Goal: Task Accomplishment & Management: Use online tool/utility

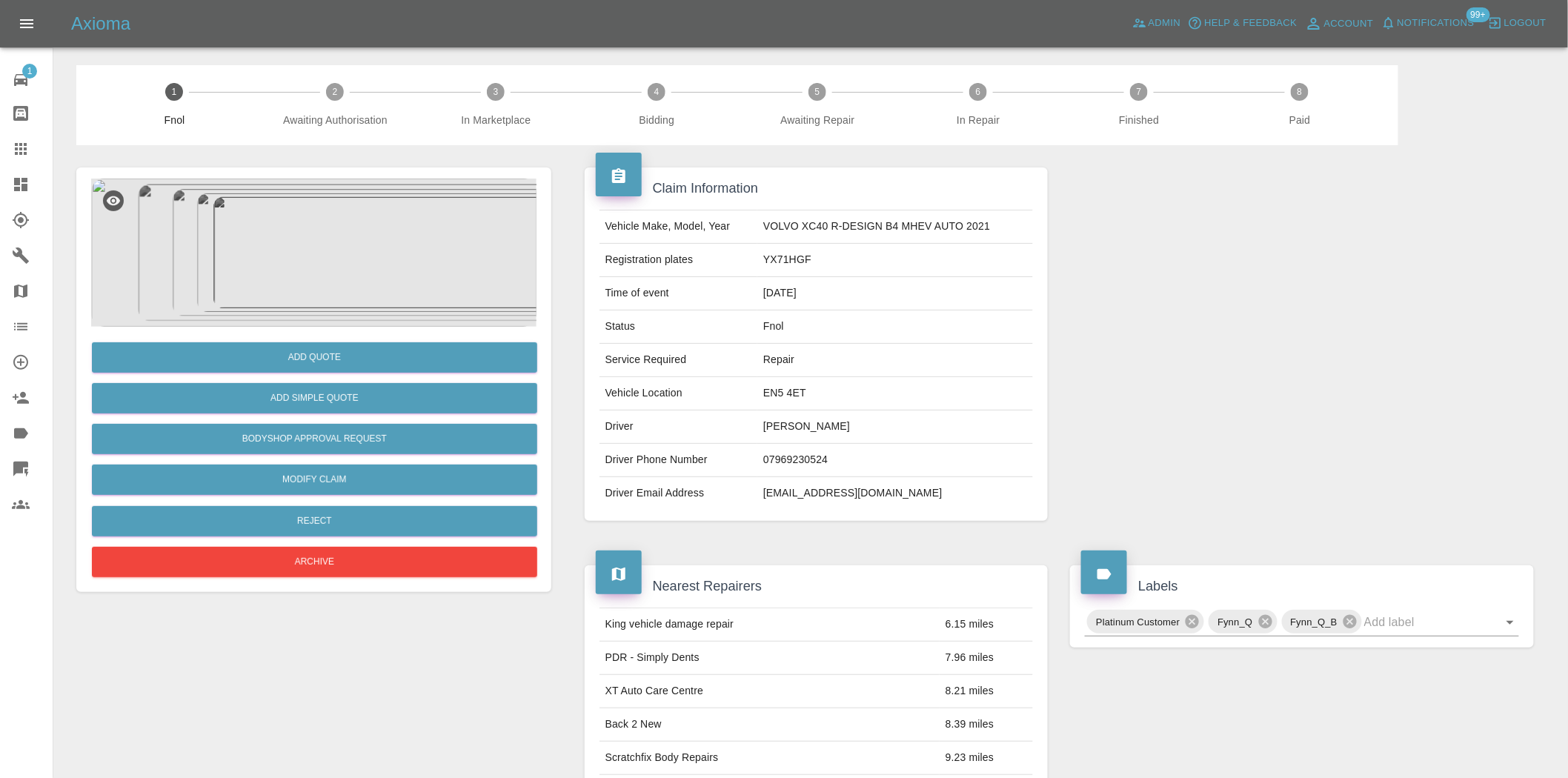
click at [294, 252] on img at bounding box center [314, 253] width 445 height 148
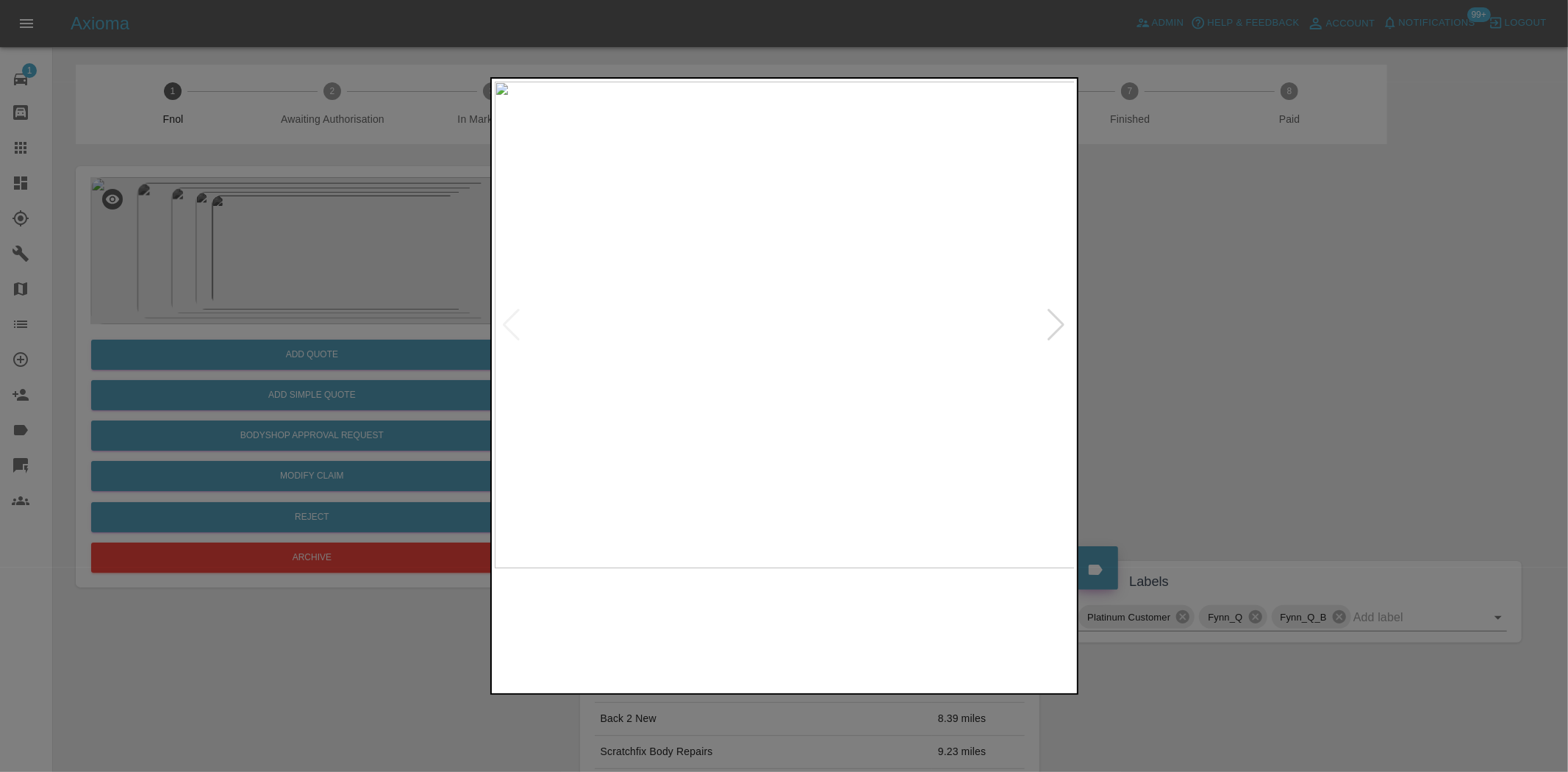
click at [645, 305] on img at bounding box center [785, 325] width 581 height 487
drag, startPoint x: 315, startPoint y: 261, endPoint x: 533, endPoint y: 5, distance: 336.2
click at [319, 262] on div at bounding box center [784, 386] width 1568 height 772
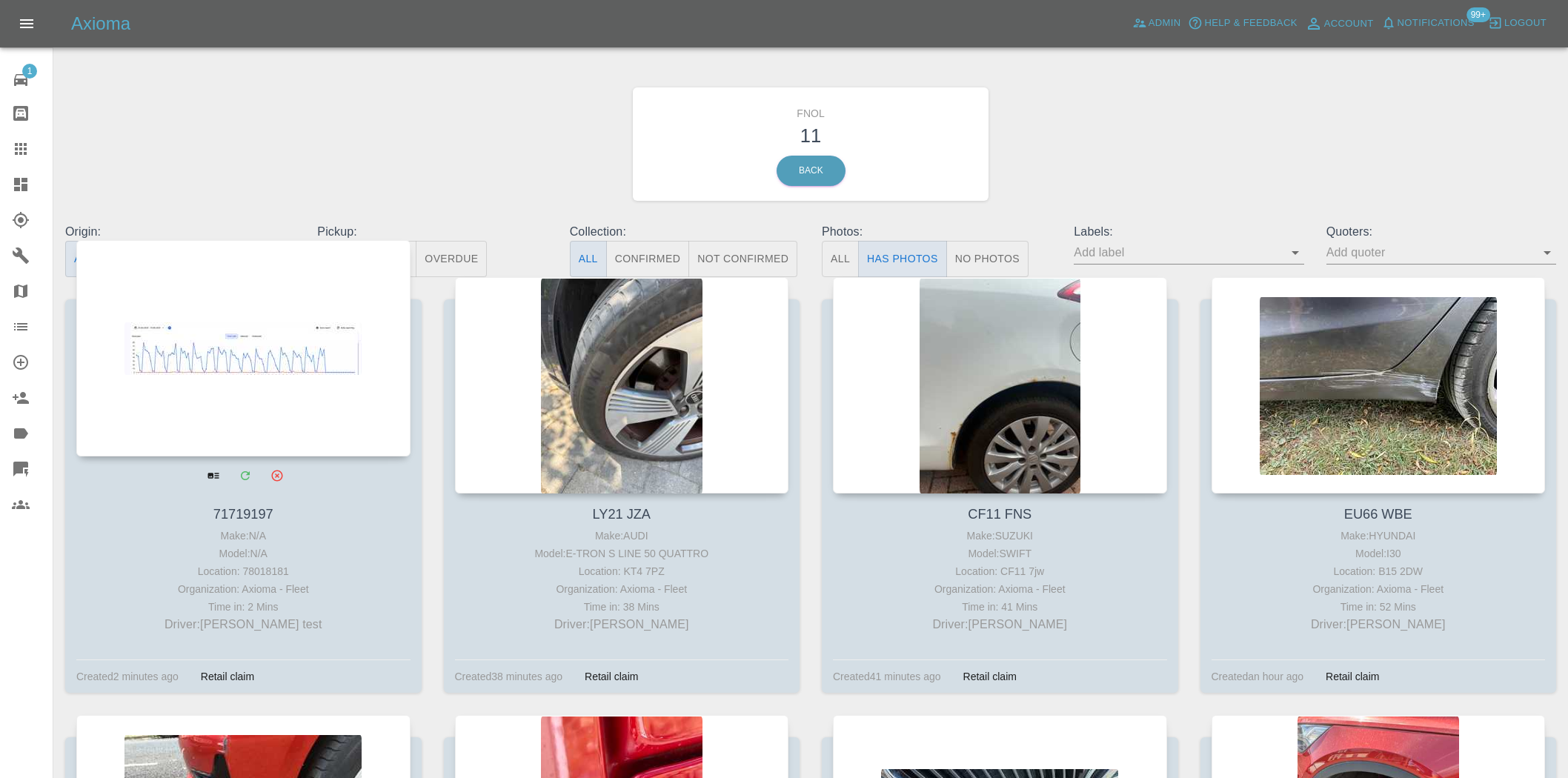
scroll to position [461, 0]
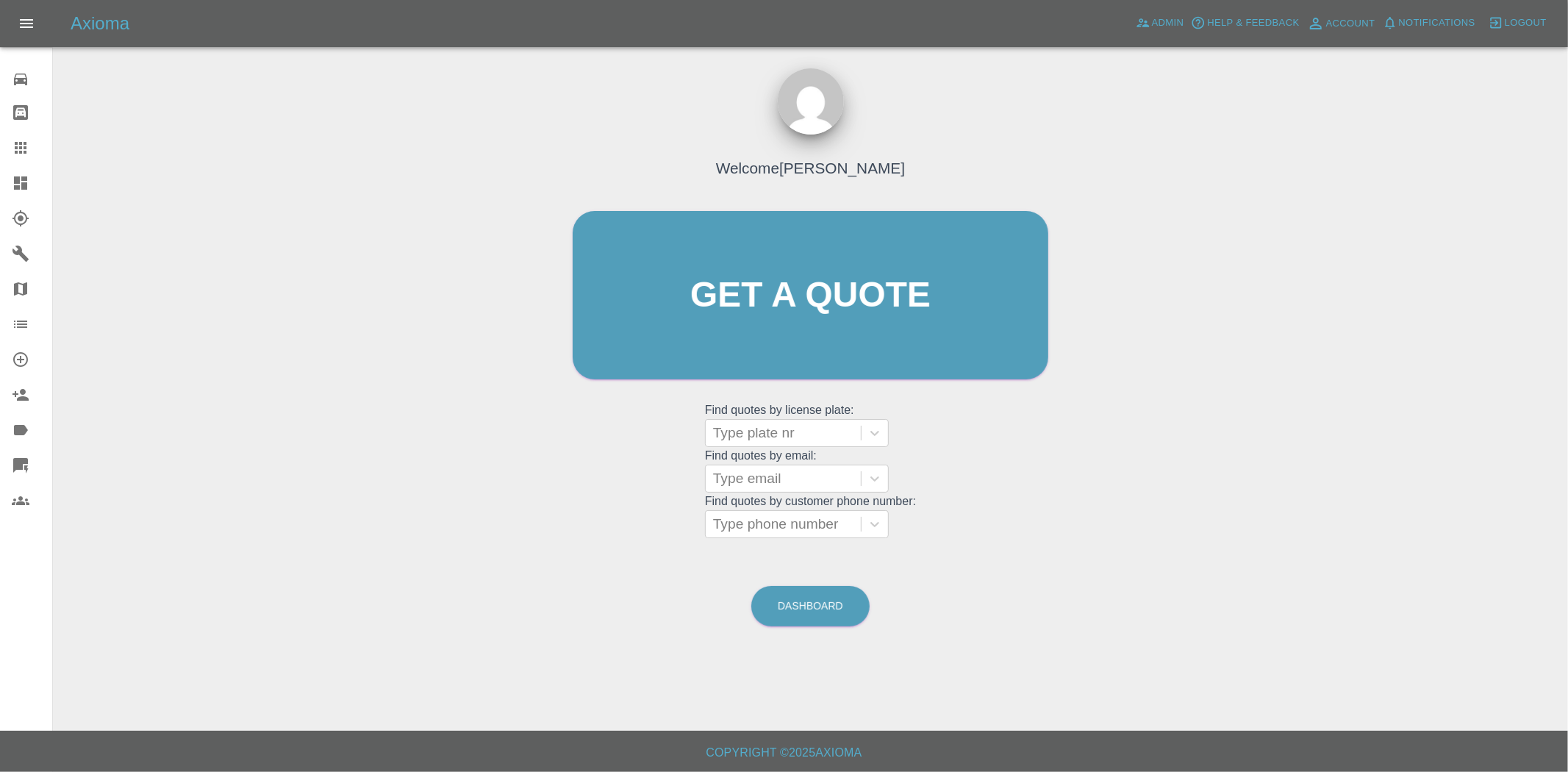
click at [34, 188] on div at bounding box center [32, 183] width 41 height 18
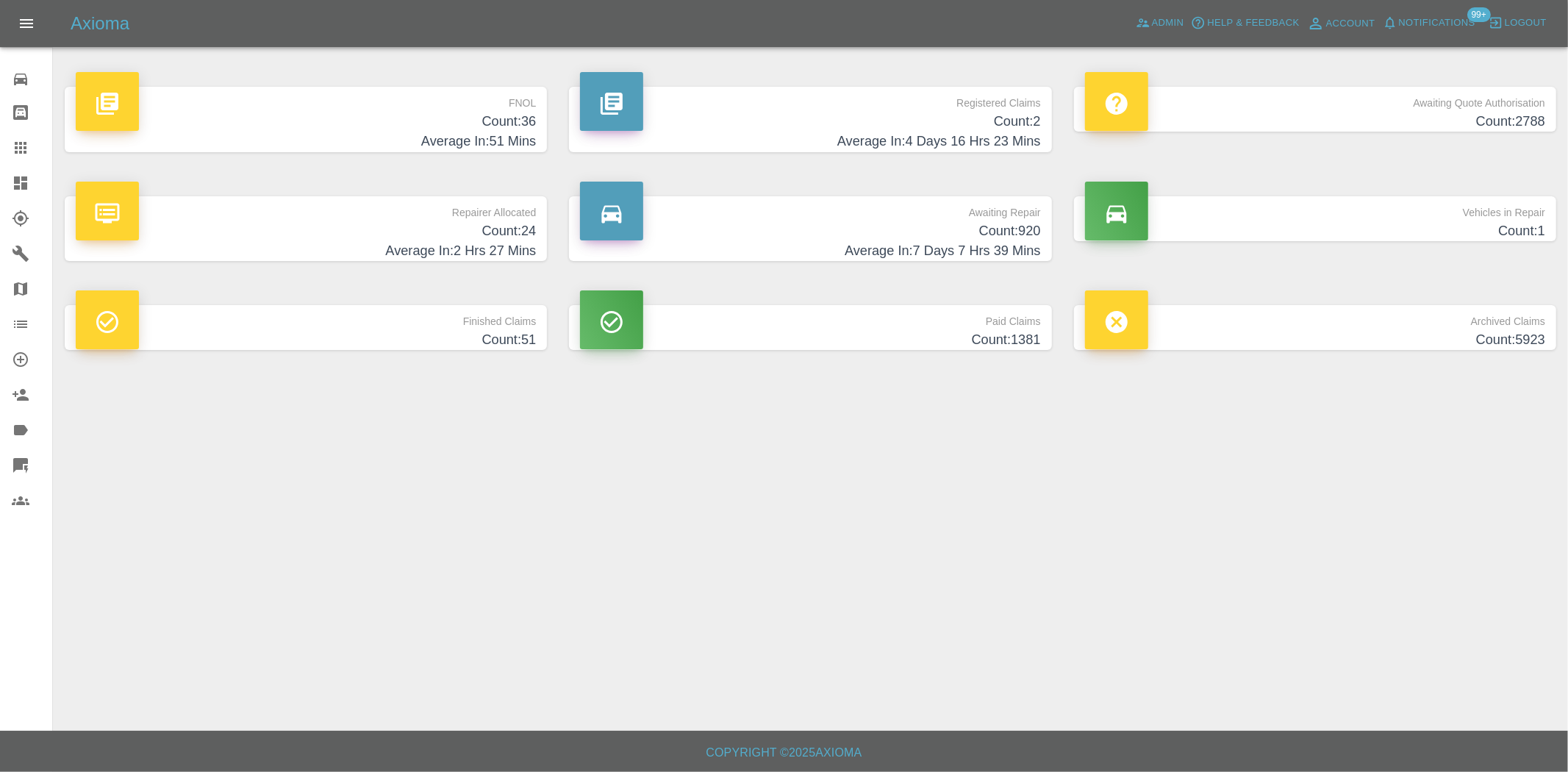
click at [482, 145] on h4 "Average In: 51 Mins" at bounding box center [306, 141] width 460 height 20
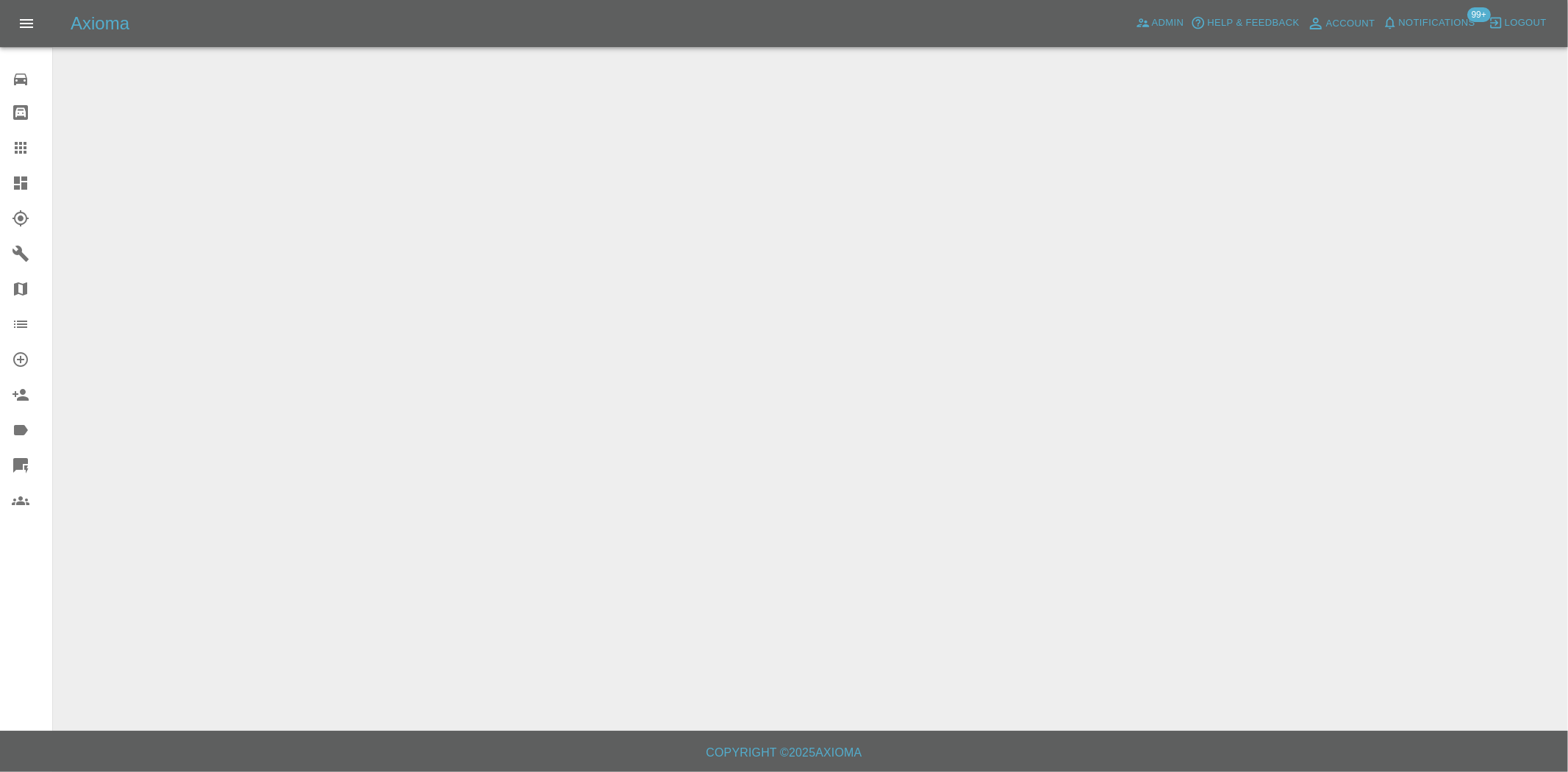
click at [481, 135] on main at bounding box center [784, 365] width 1568 height 731
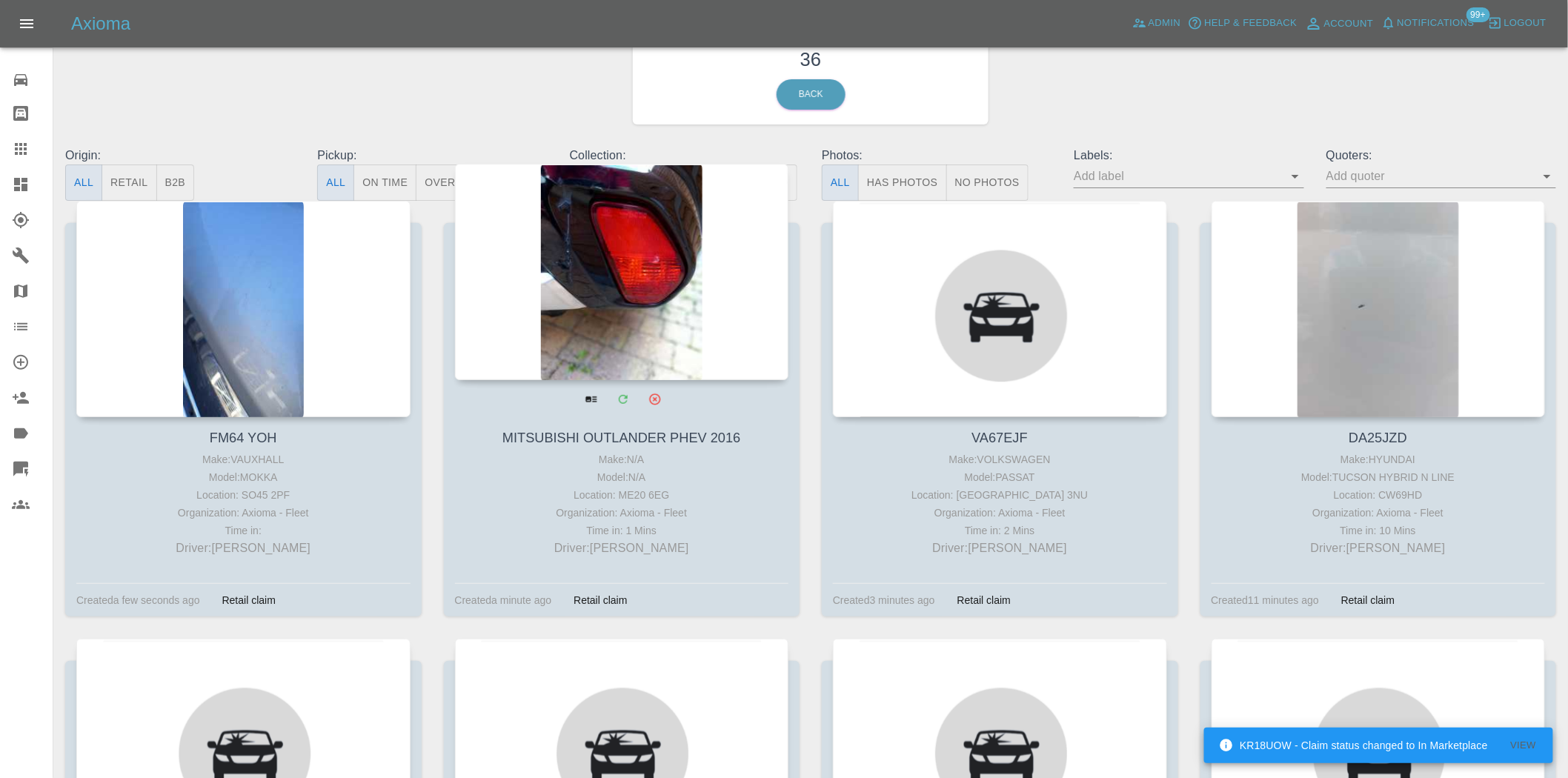
scroll to position [82, 0]
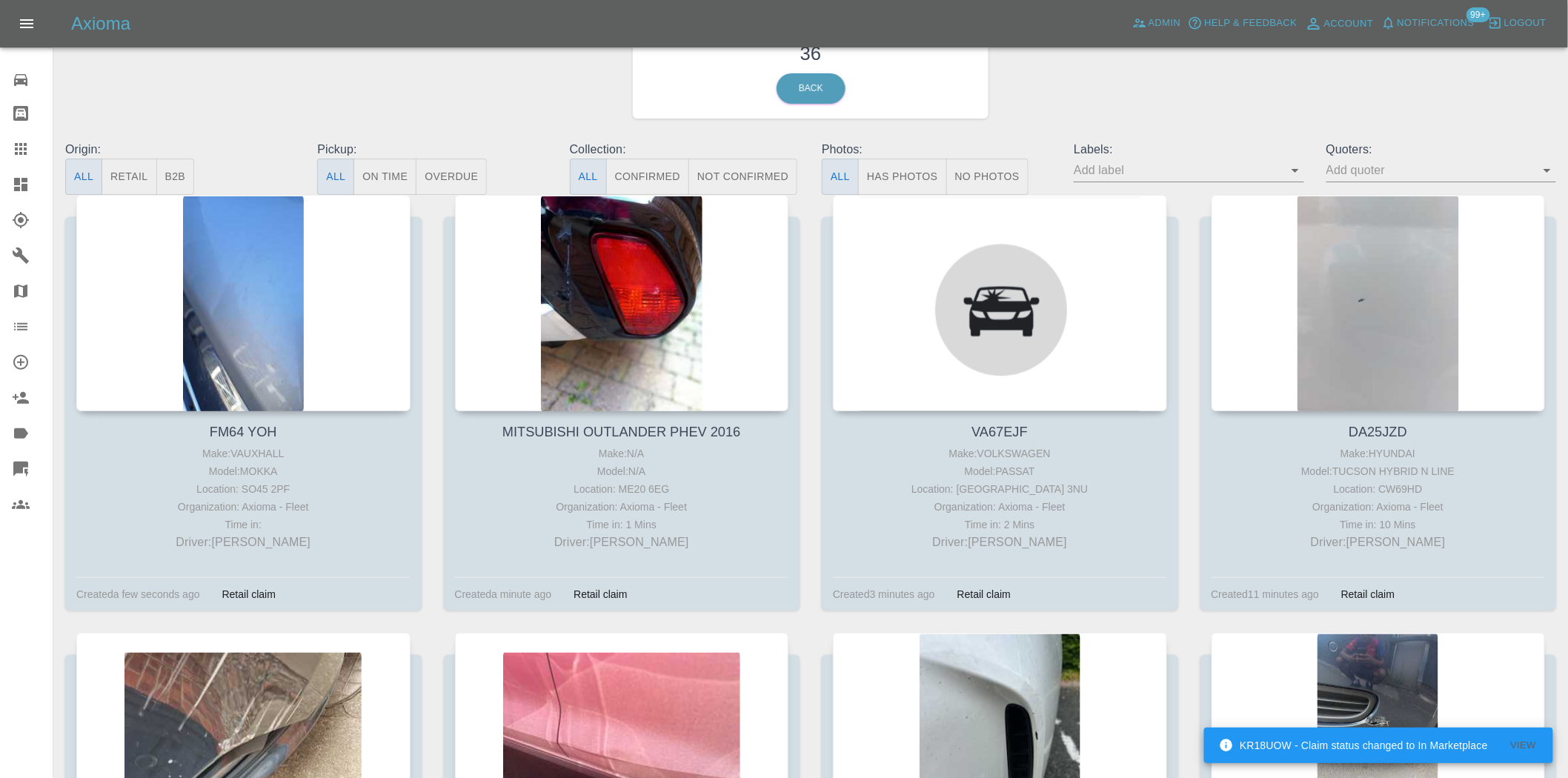
click at [900, 166] on button "Has Photos" at bounding box center [902, 176] width 89 height 36
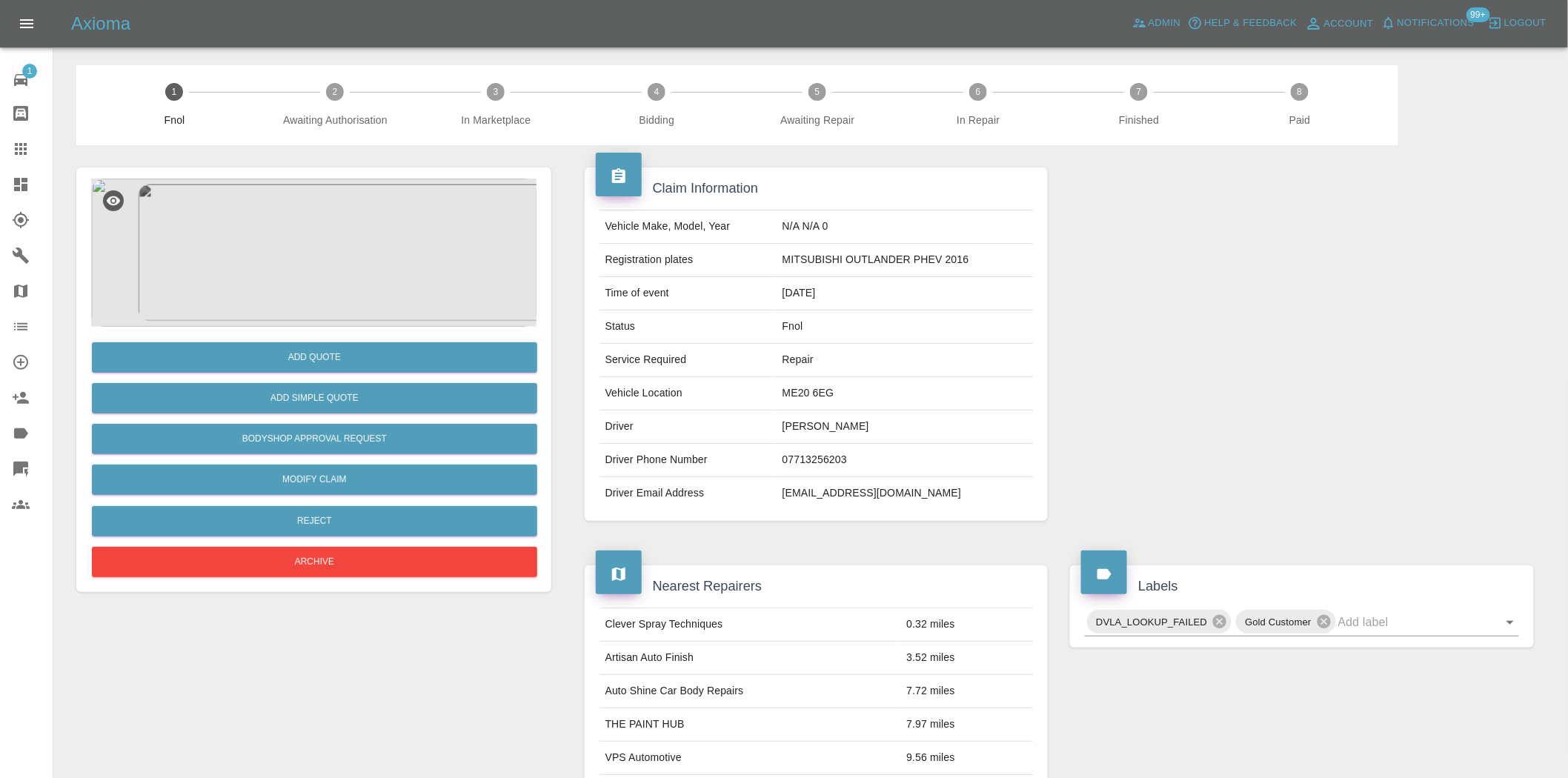
click at [382, 233] on img at bounding box center [314, 253] width 445 height 148
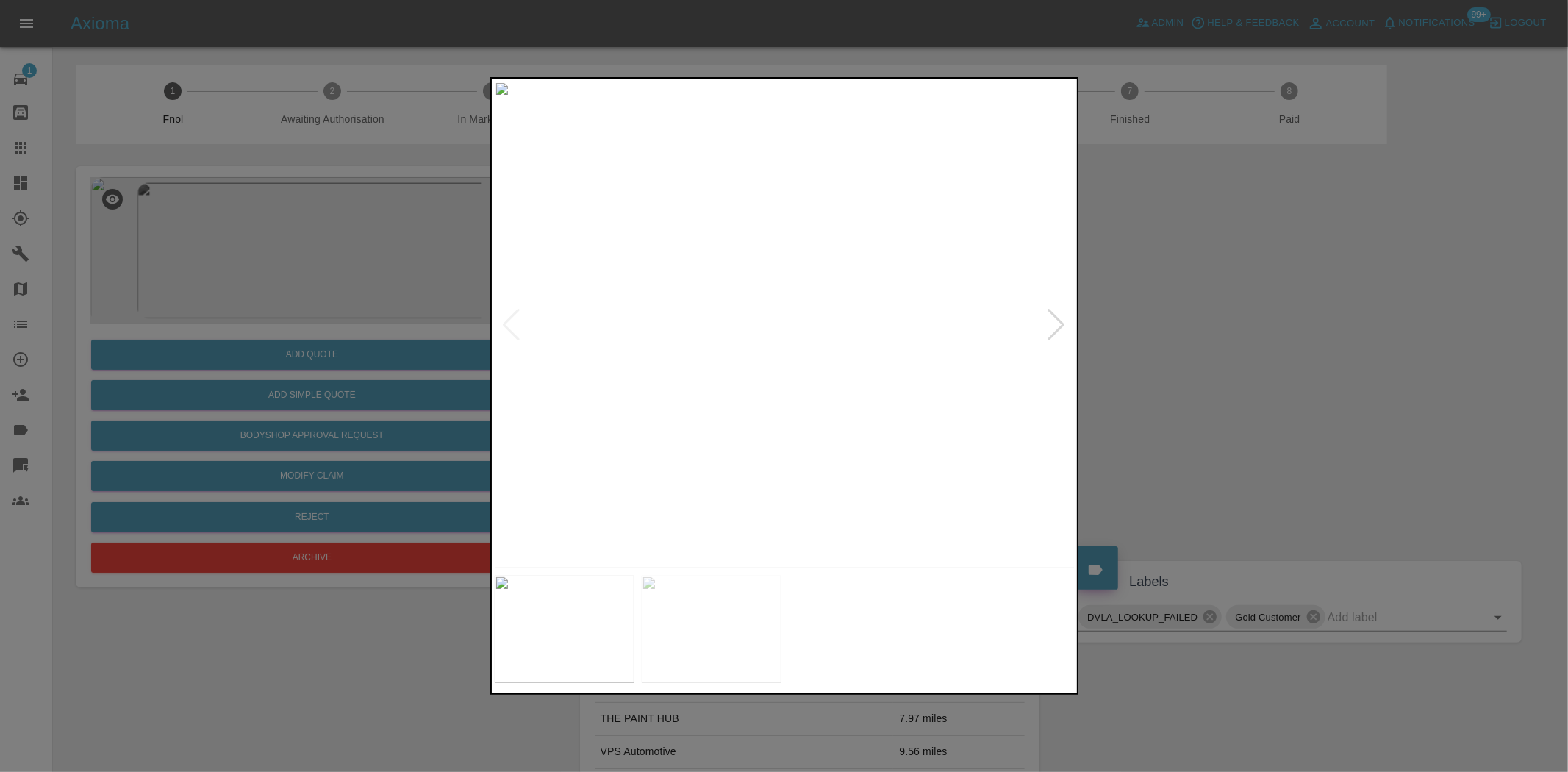
click at [581, 334] on img at bounding box center [785, 325] width 581 height 487
click at [588, 351] on img at bounding box center [785, 325] width 581 height 487
click at [563, 313] on img at bounding box center [779, 325] width 581 height 487
click at [884, 296] on img at bounding box center [785, 325] width 581 height 487
click at [742, 292] on img at bounding box center [785, 325] width 581 height 487
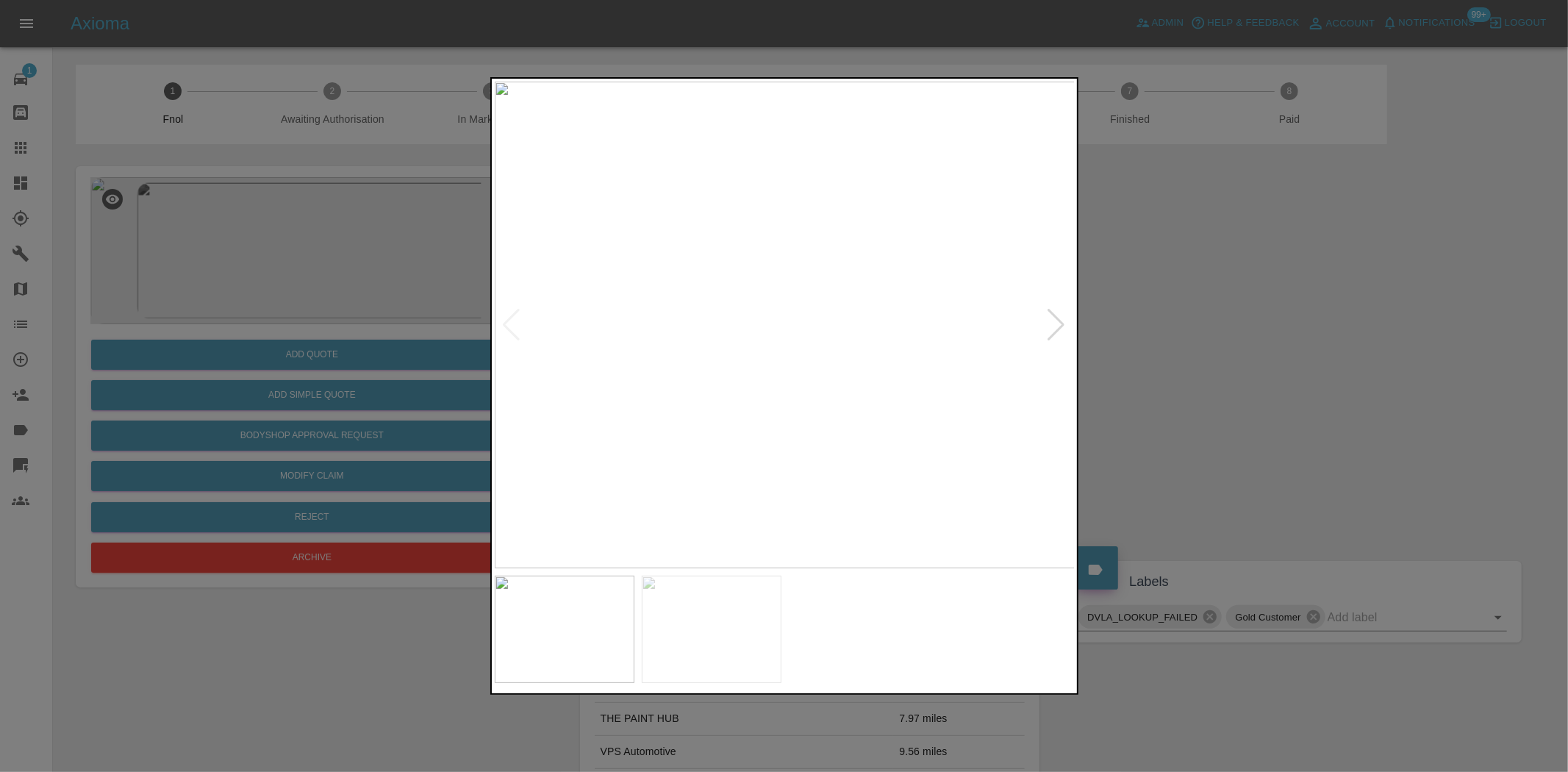
click at [742, 292] on img at bounding box center [785, 325] width 581 height 487
click at [788, 379] on img at bounding box center [1033, 535] width 1742 height 1461
click at [741, 417] on img at bounding box center [1058, 682] width 1742 height 1461
click at [719, 431] on img at bounding box center [1058, 718] width 1742 height 1461
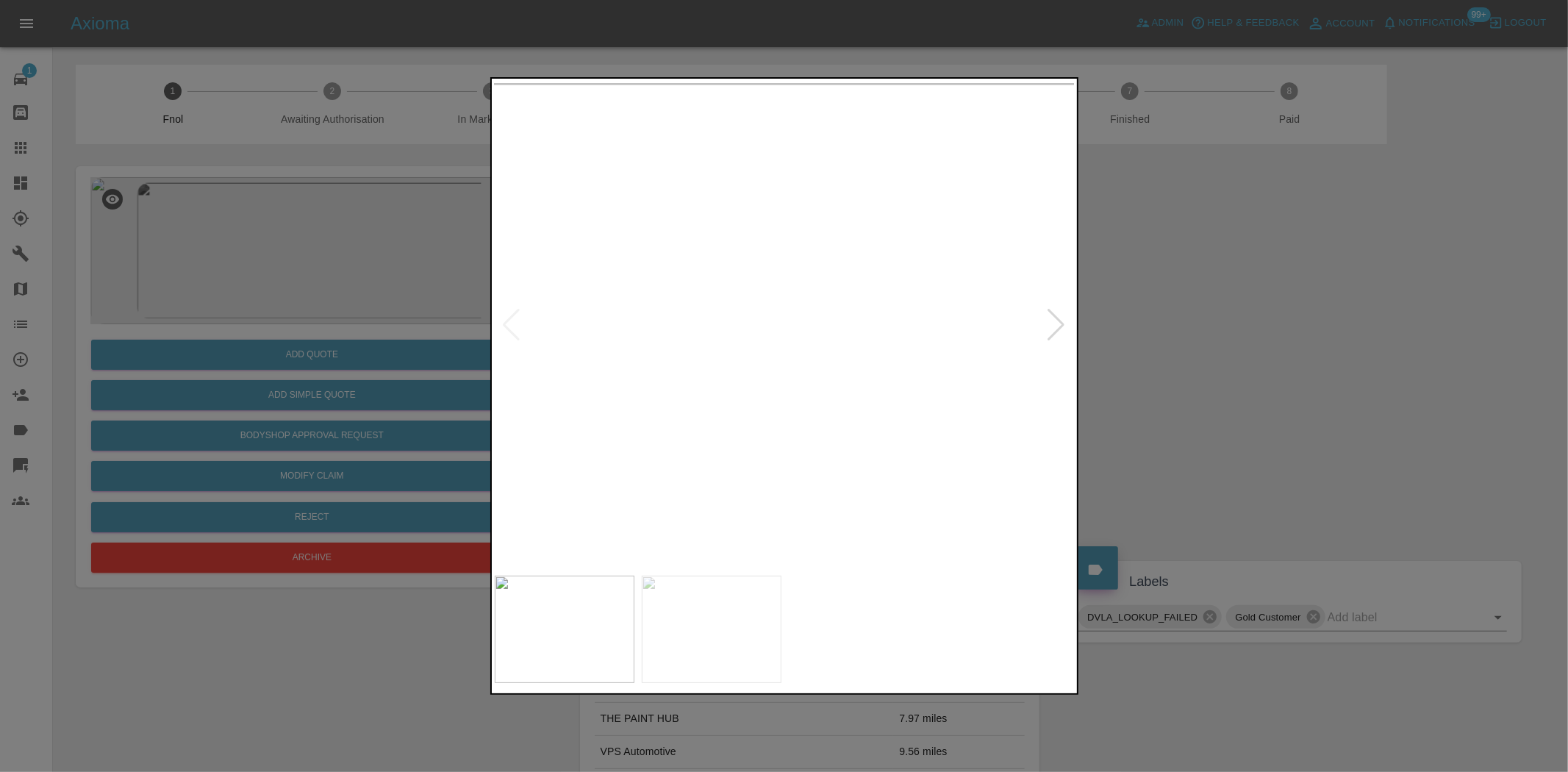
click at [729, 310] on img at bounding box center [1065, 696] width 1742 height 1461
click at [706, 234] on img at bounding box center [1062, 579] width 1742 height 1461
click at [792, 329] on img at bounding box center [1053, 395] width 1742 height 1461
click at [719, 349] on img at bounding box center [1189, 325] width 1742 height 1461
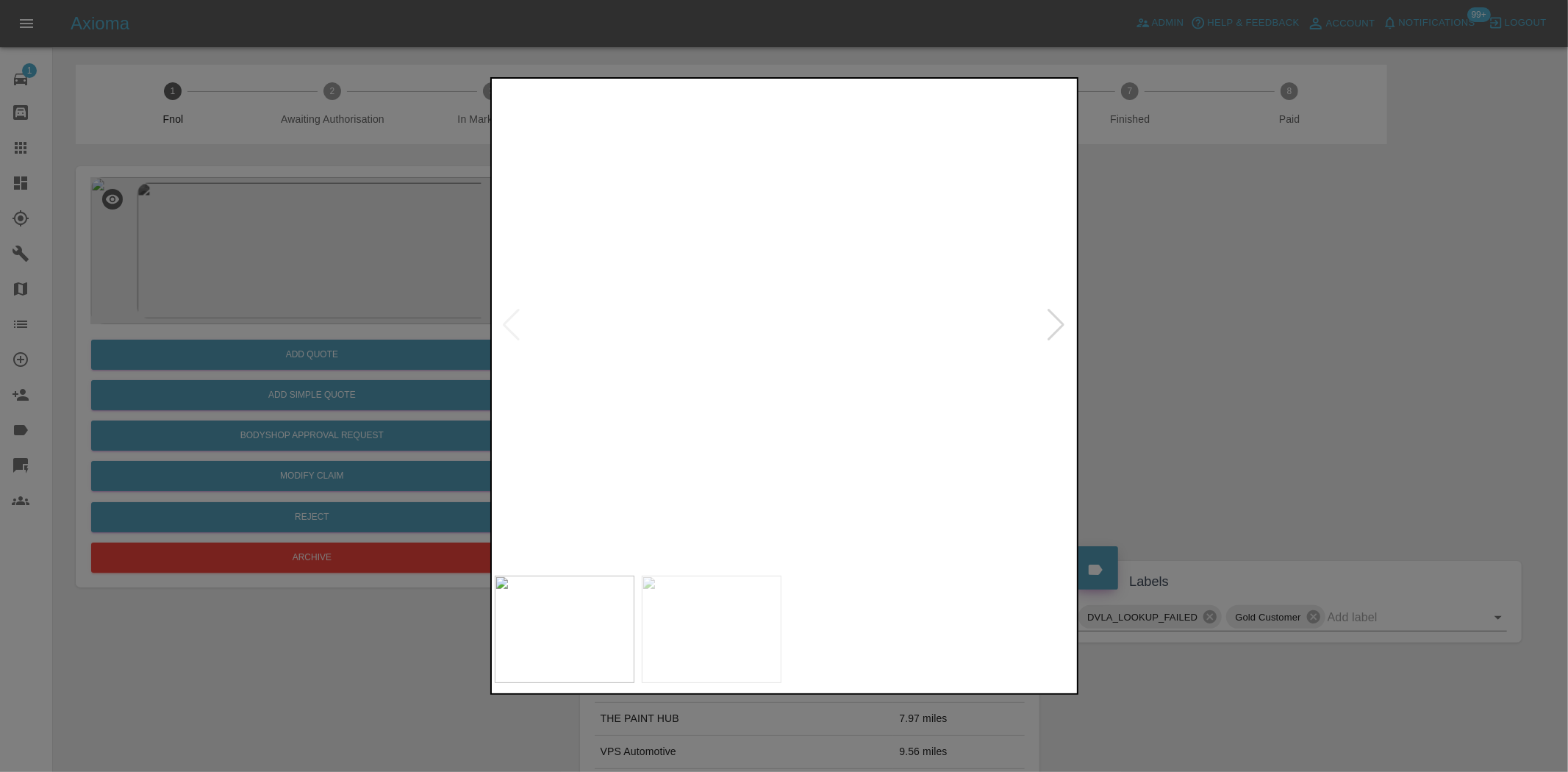
click at [719, 349] on img at bounding box center [1189, 325] width 1742 height 1461
click at [331, 268] on div at bounding box center [784, 386] width 1568 height 772
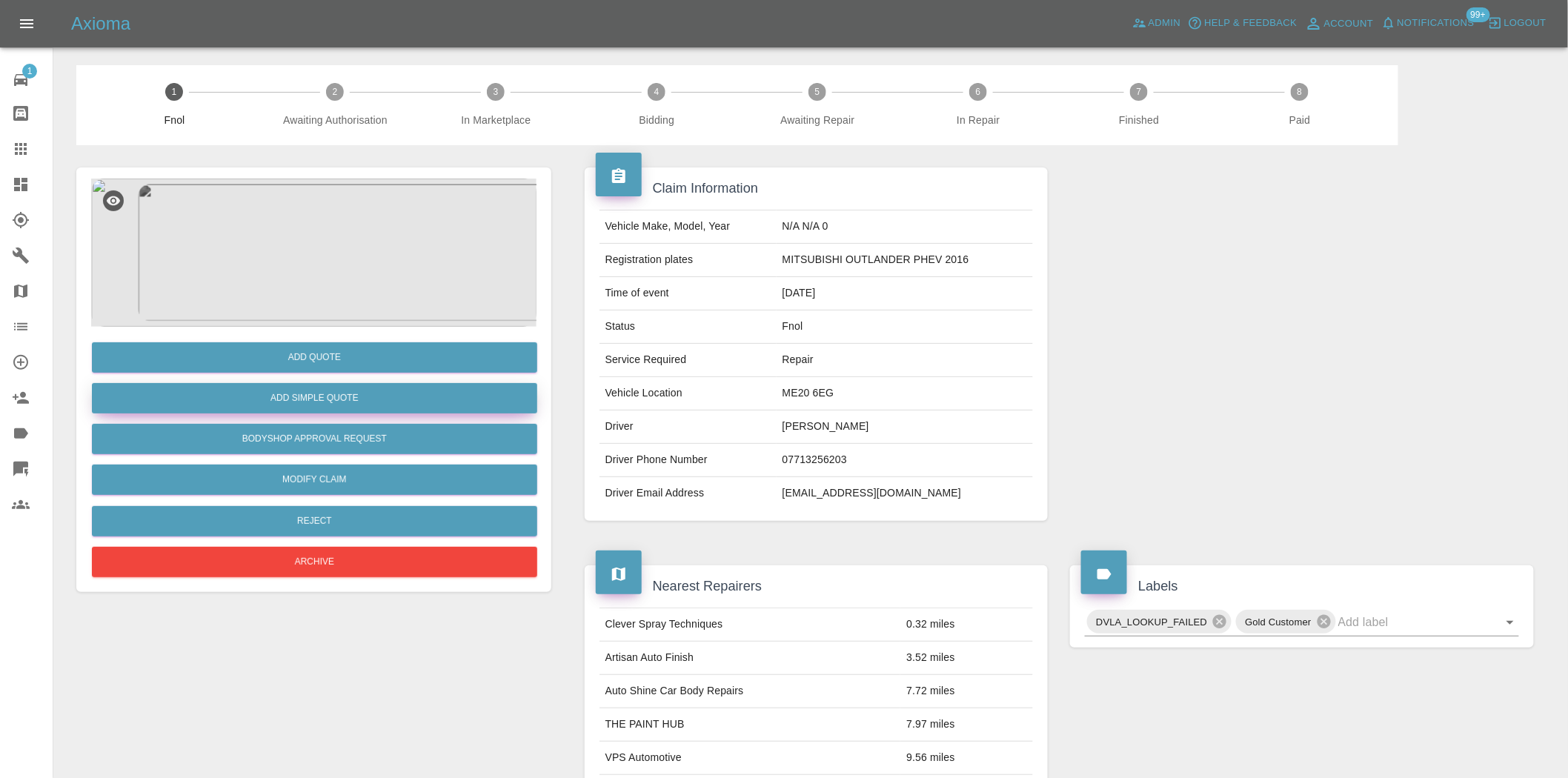
click at [323, 391] on button "Add Simple Quote" at bounding box center [314, 397] width 445 height 30
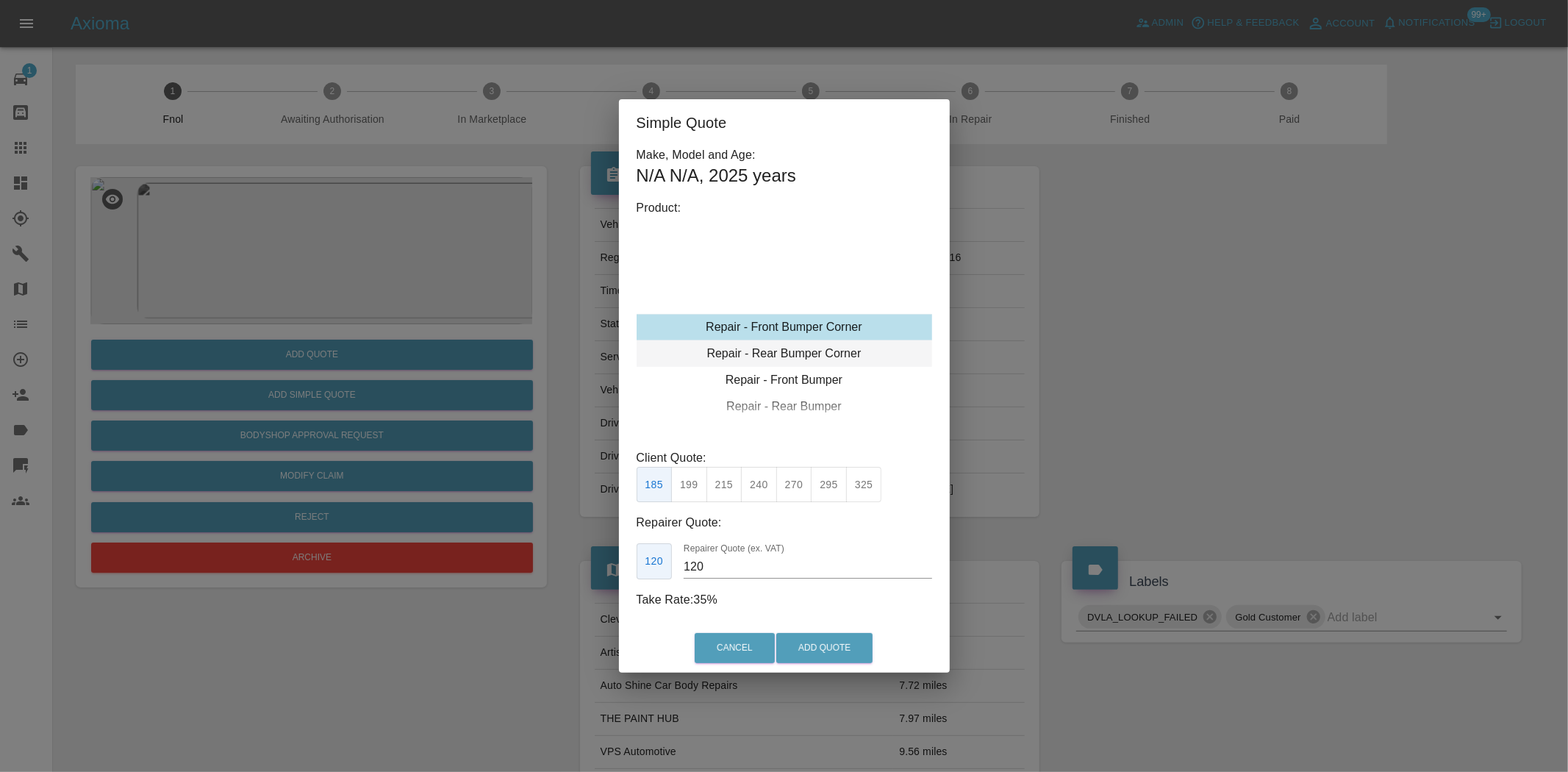
click at [785, 354] on div "Repair - Rear Bumper Corner" at bounding box center [784, 353] width 296 height 27
click at [797, 492] on button "270" at bounding box center [794, 485] width 36 height 36
type input "165"
click at [816, 638] on button "Add Quote" at bounding box center [825, 647] width 96 height 30
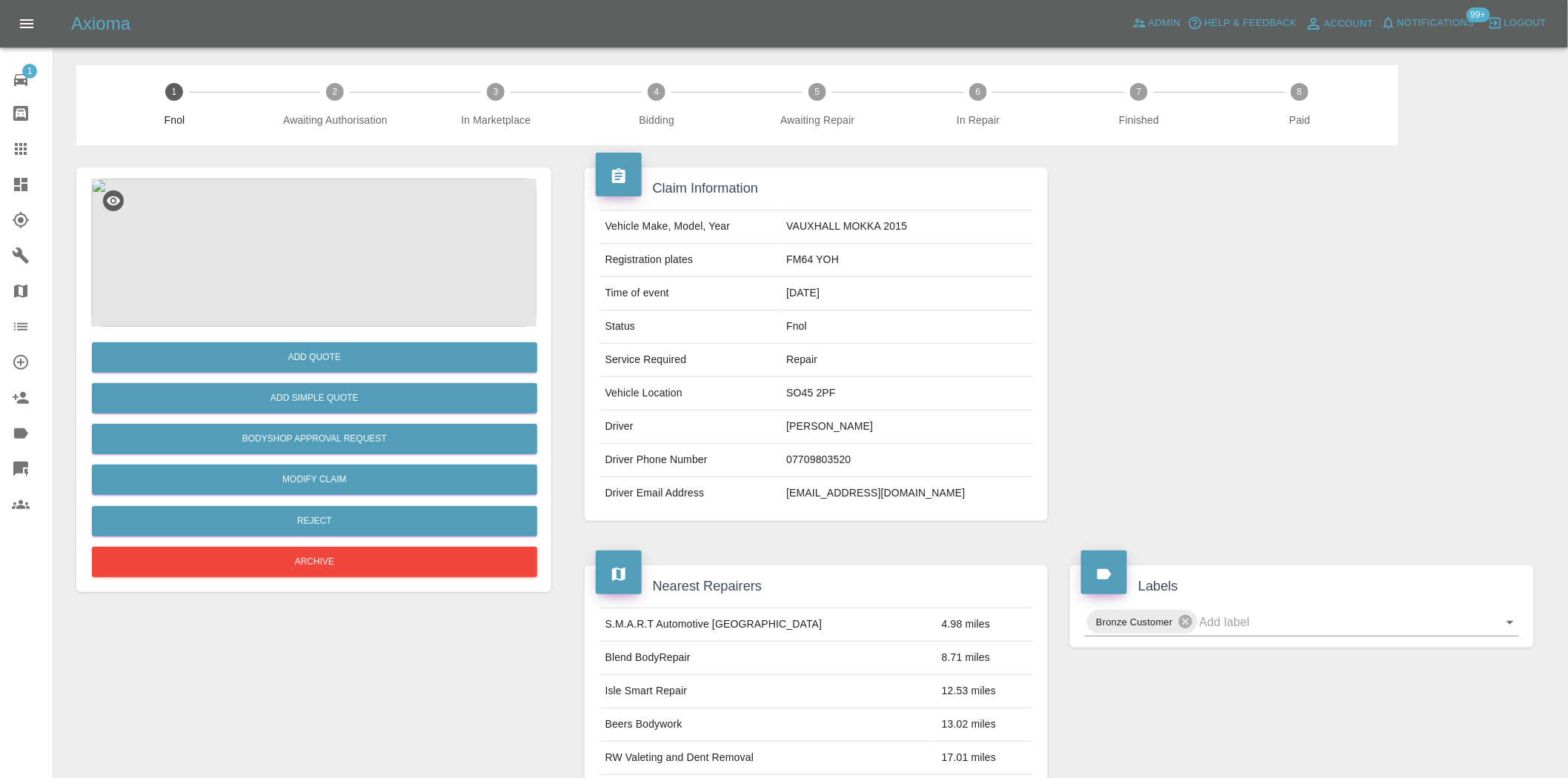
click at [387, 211] on img at bounding box center [314, 253] width 445 height 148
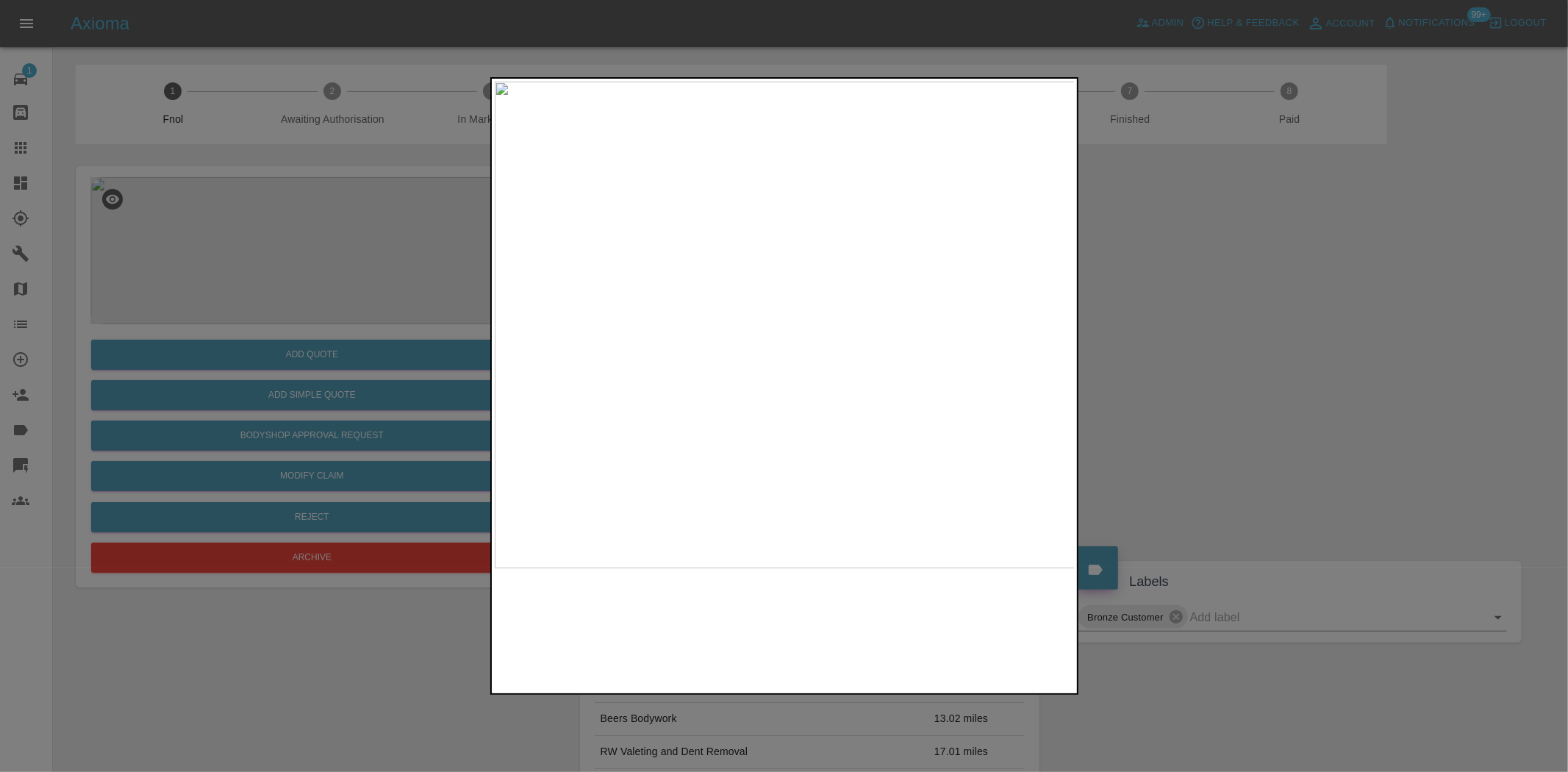
click at [612, 320] on img at bounding box center [785, 325] width 581 height 487
click at [694, 328] on img at bounding box center [785, 325] width 581 height 487
click at [470, 310] on div at bounding box center [784, 386] width 1568 height 772
click at [382, 292] on div at bounding box center [784, 386] width 1568 height 772
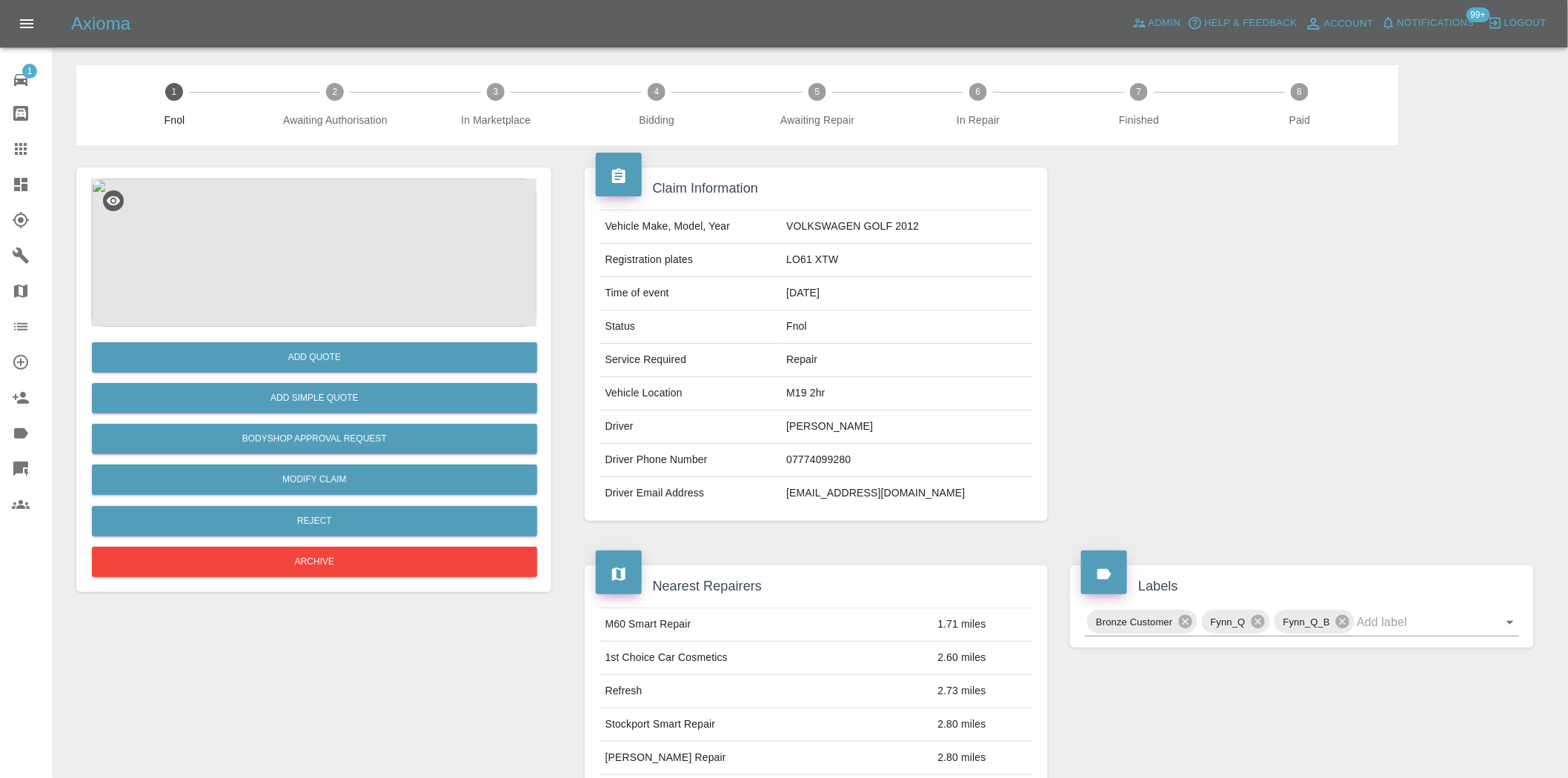
click at [328, 253] on img at bounding box center [314, 253] width 445 height 148
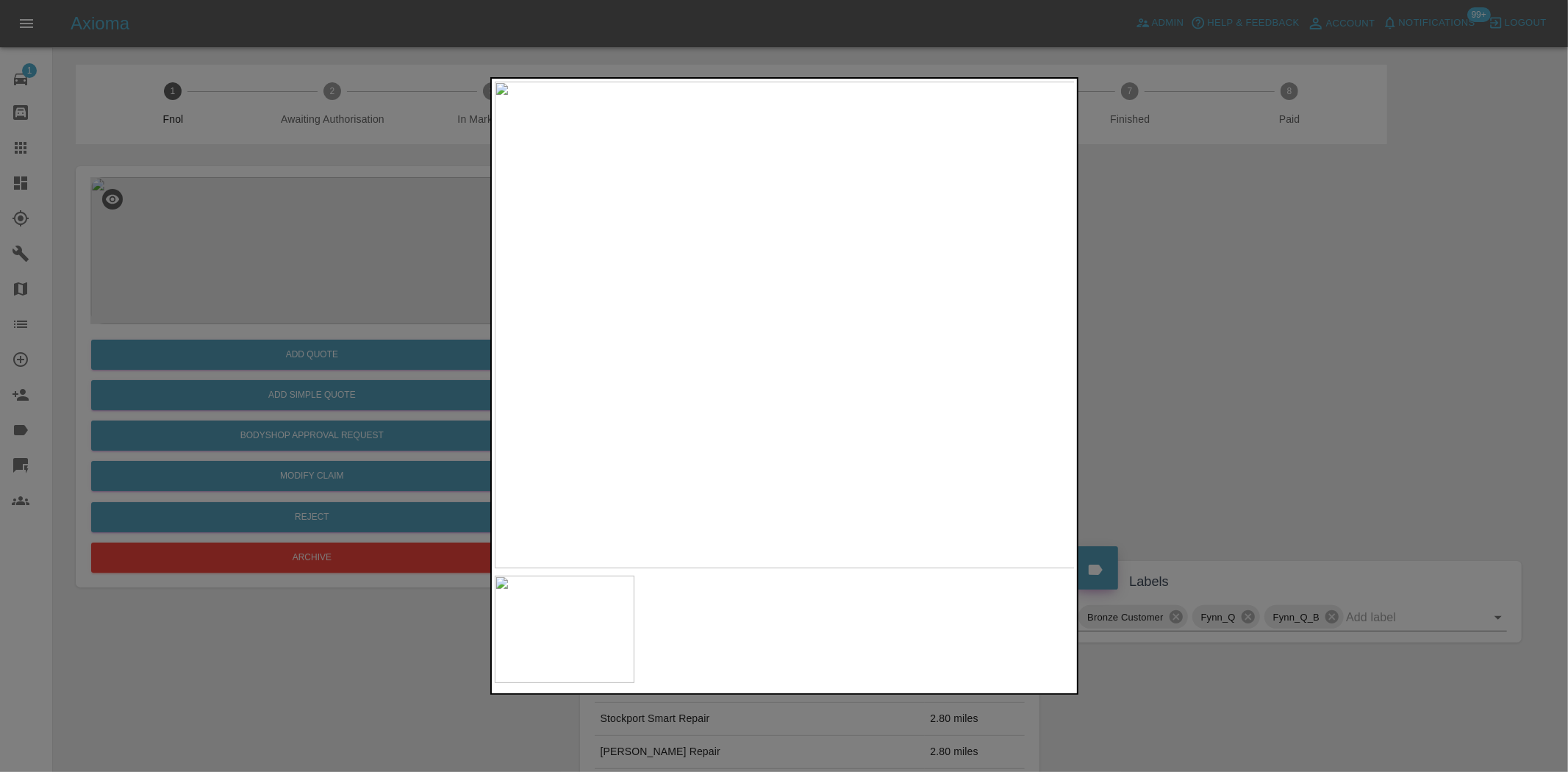
click at [746, 292] on img at bounding box center [785, 325] width 581 height 487
click at [755, 334] on img at bounding box center [835, 425] width 1742 height 1461
click at [790, 334] on img at bounding box center [807, 451] width 1742 height 1461
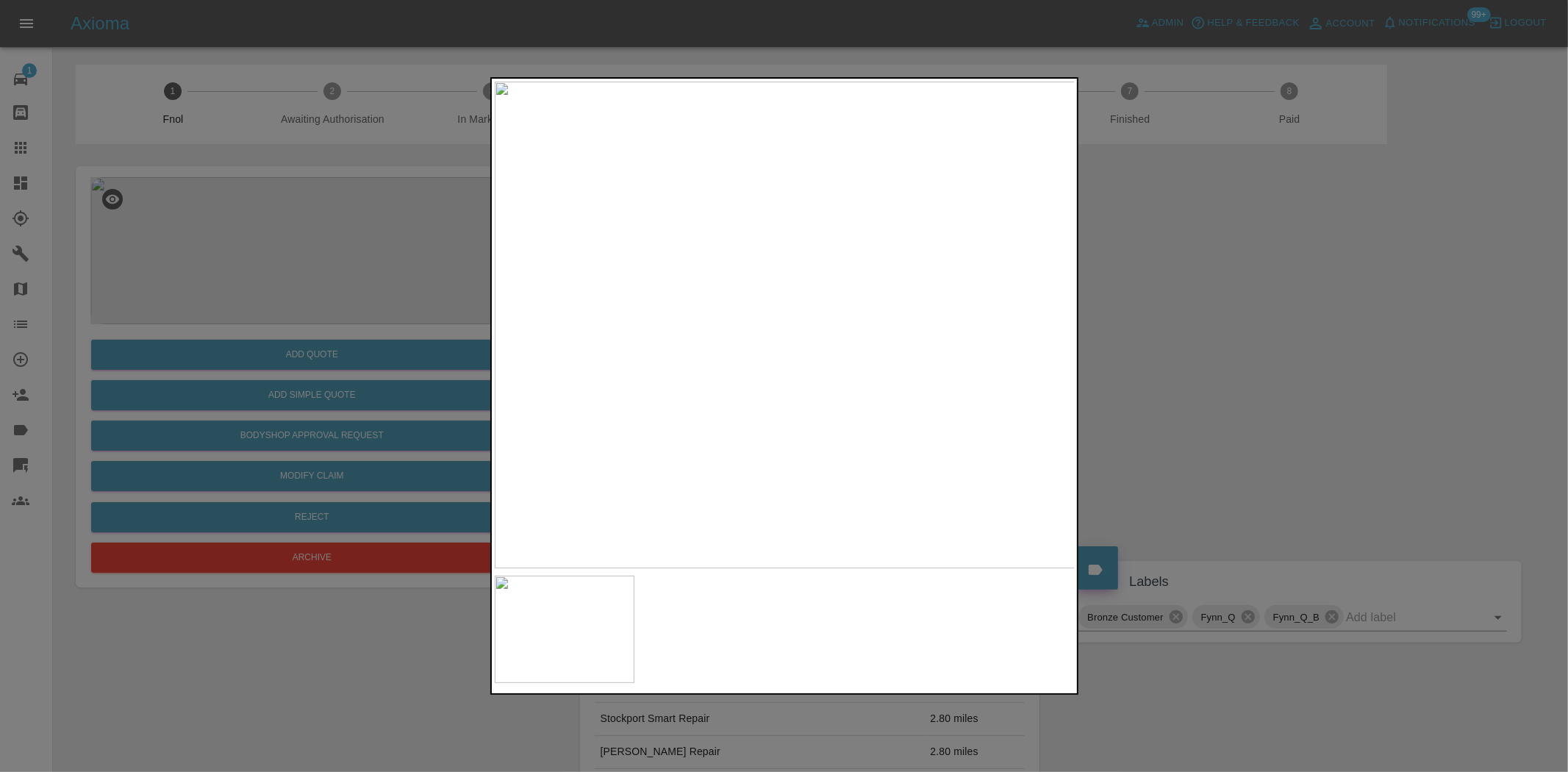
click at [765, 292] on img at bounding box center [785, 325] width 581 height 487
click at [765, 292] on img at bounding box center [843, 423] width 1742 height 1461
click at [443, 292] on div at bounding box center [784, 386] width 1568 height 772
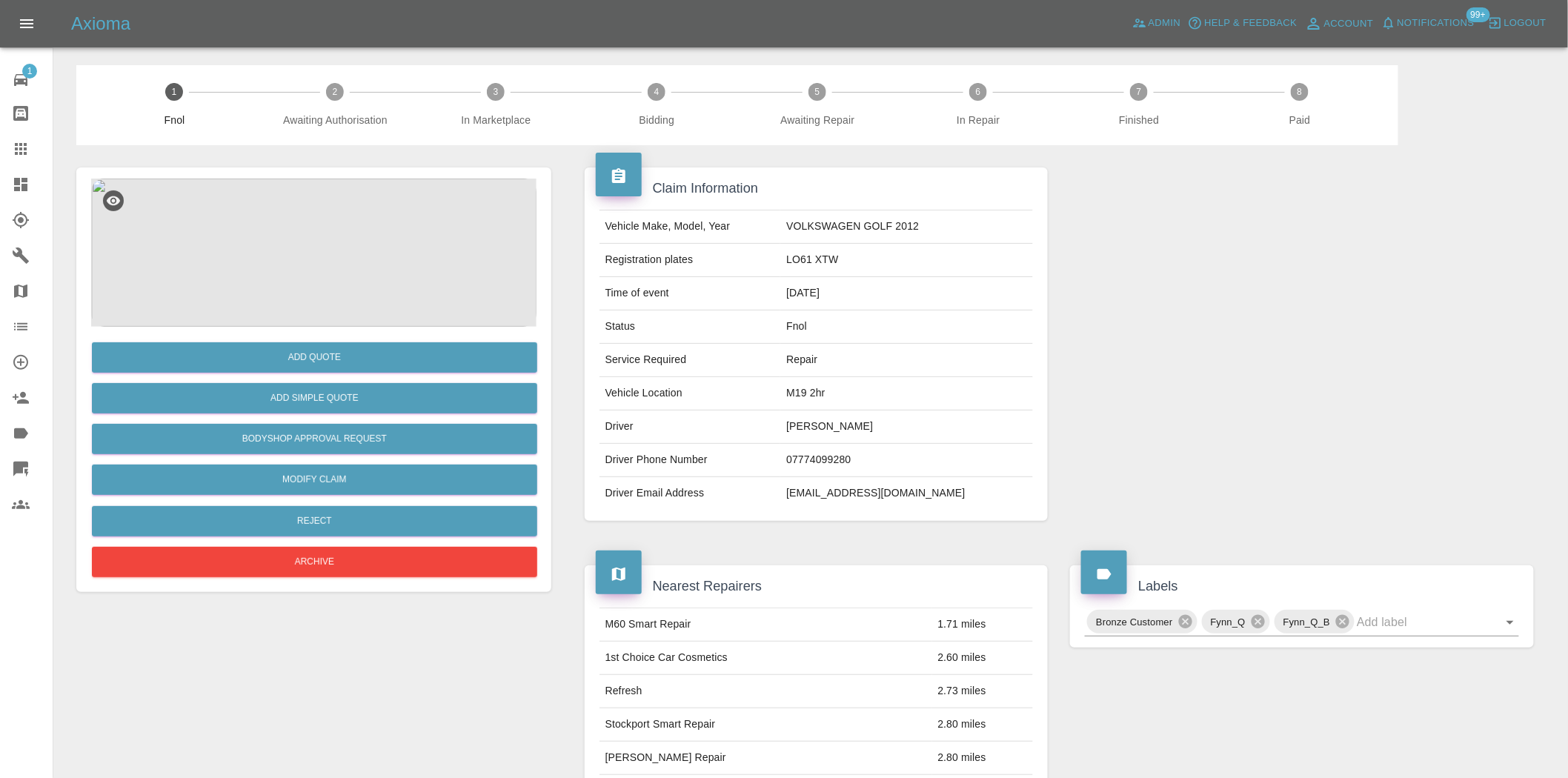
click at [284, 242] on img at bounding box center [314, 253] width 445 height 148
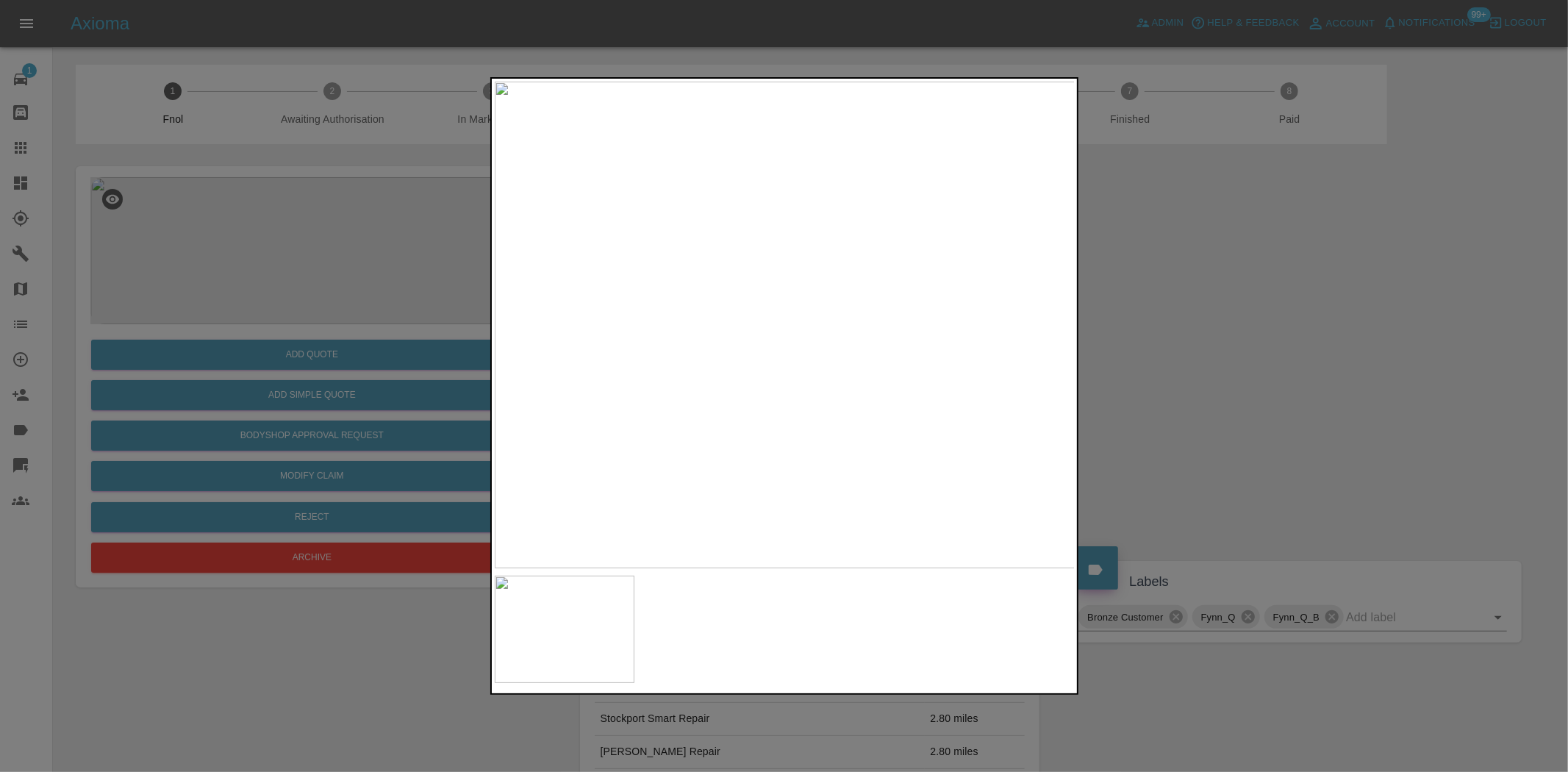
click at [772, 277] on img at bounding box center [785, 325] width 581 height 487
click at [770, 288] on img at bounding box center [822, 467] width 1742 height 1461
click at [770, 288] on img at bounding box center [822, 468] width 1742 height 1461
click at [278, 407] on div at bounding box center [784, 386] width 1568 height 772
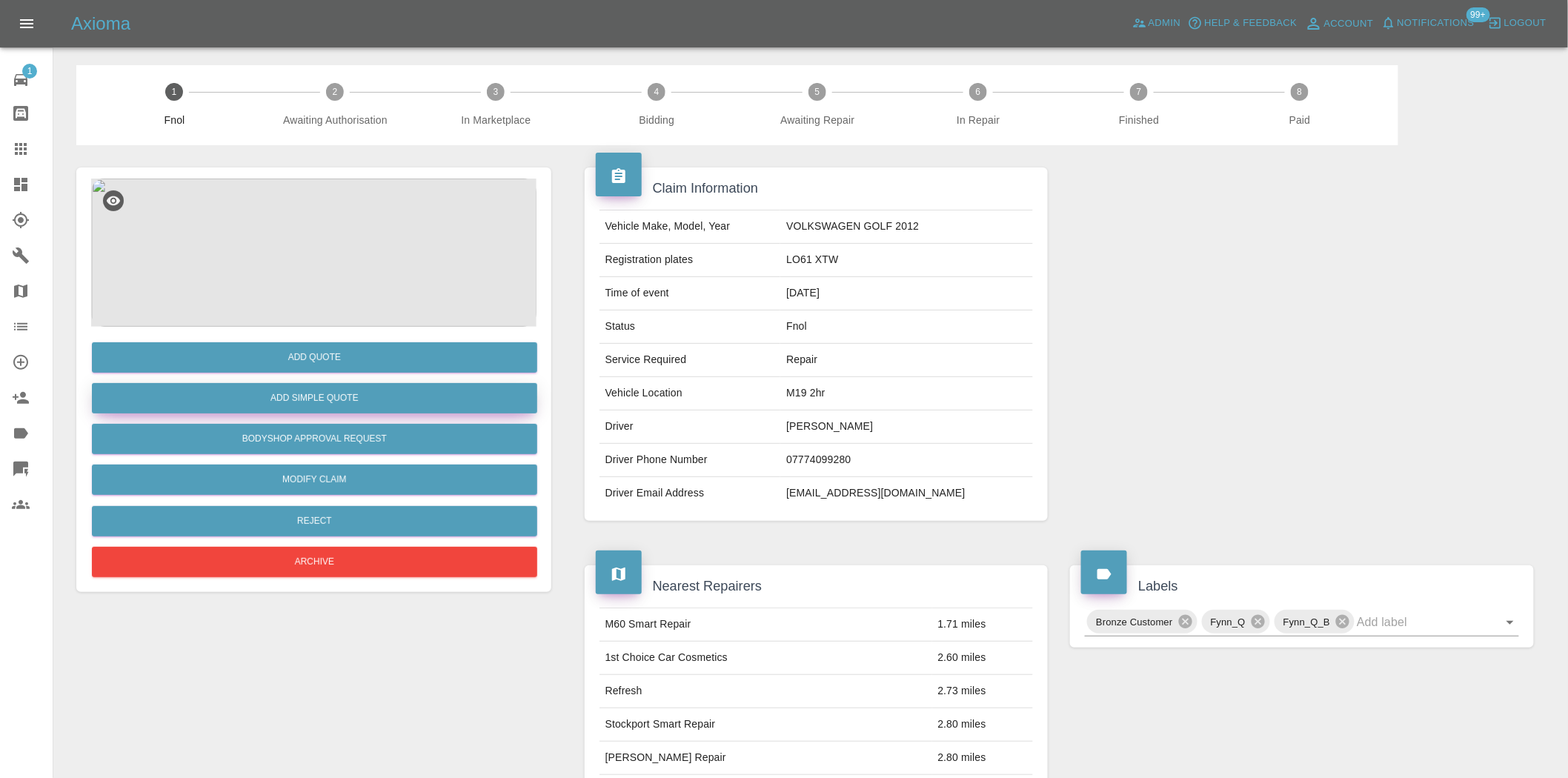
click at [298, 397] on button "Add Simple Quote" at bounding box center [314, 397] width 445 height 30
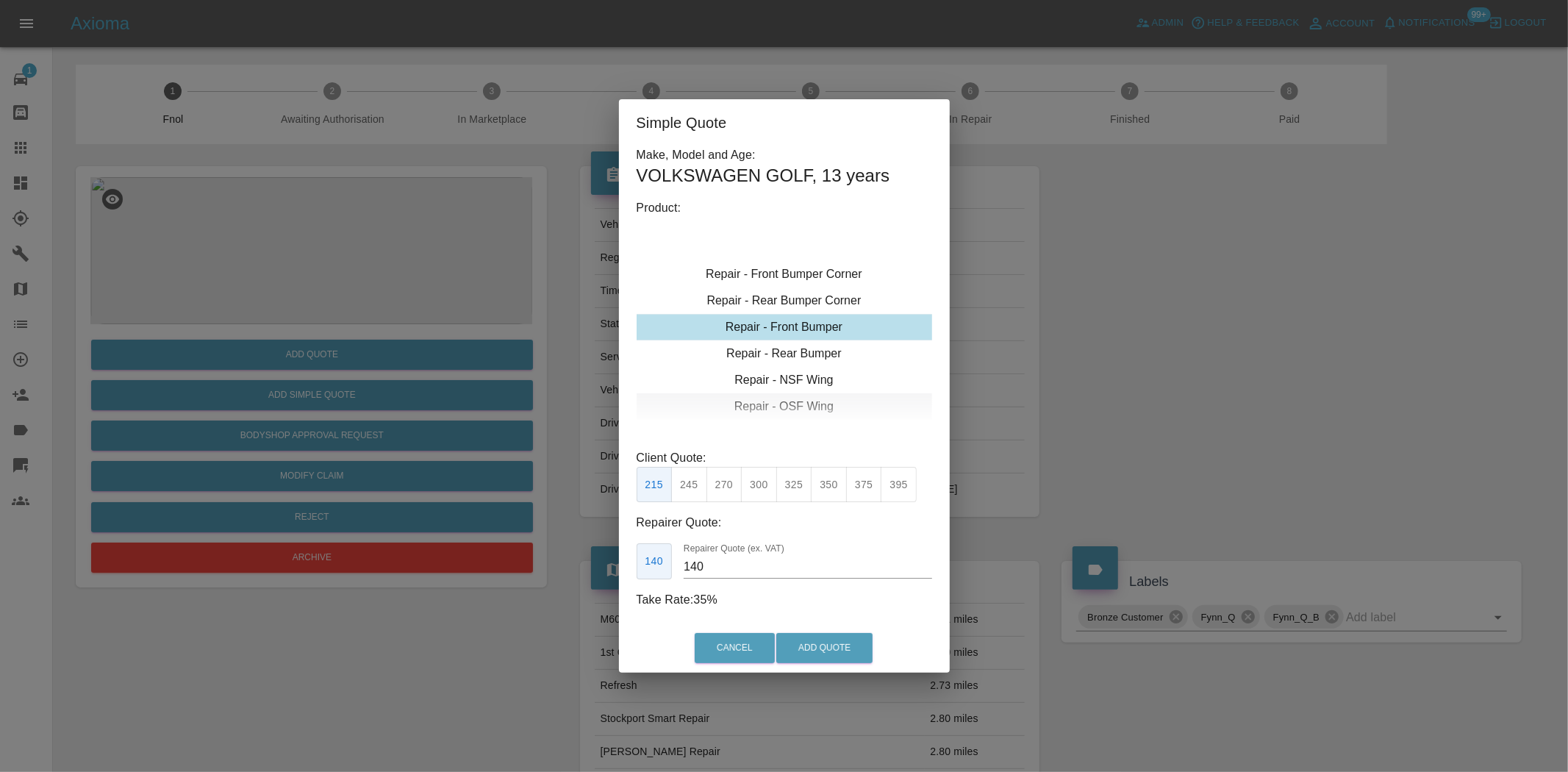
type input "180"
click at [402, 261] on div "Simple Quote Make, Model and Age: VOLKSWAGEN GOLF , 13 years Product: Repair - …" at bounding box center [784, 386] width 1568 height 772
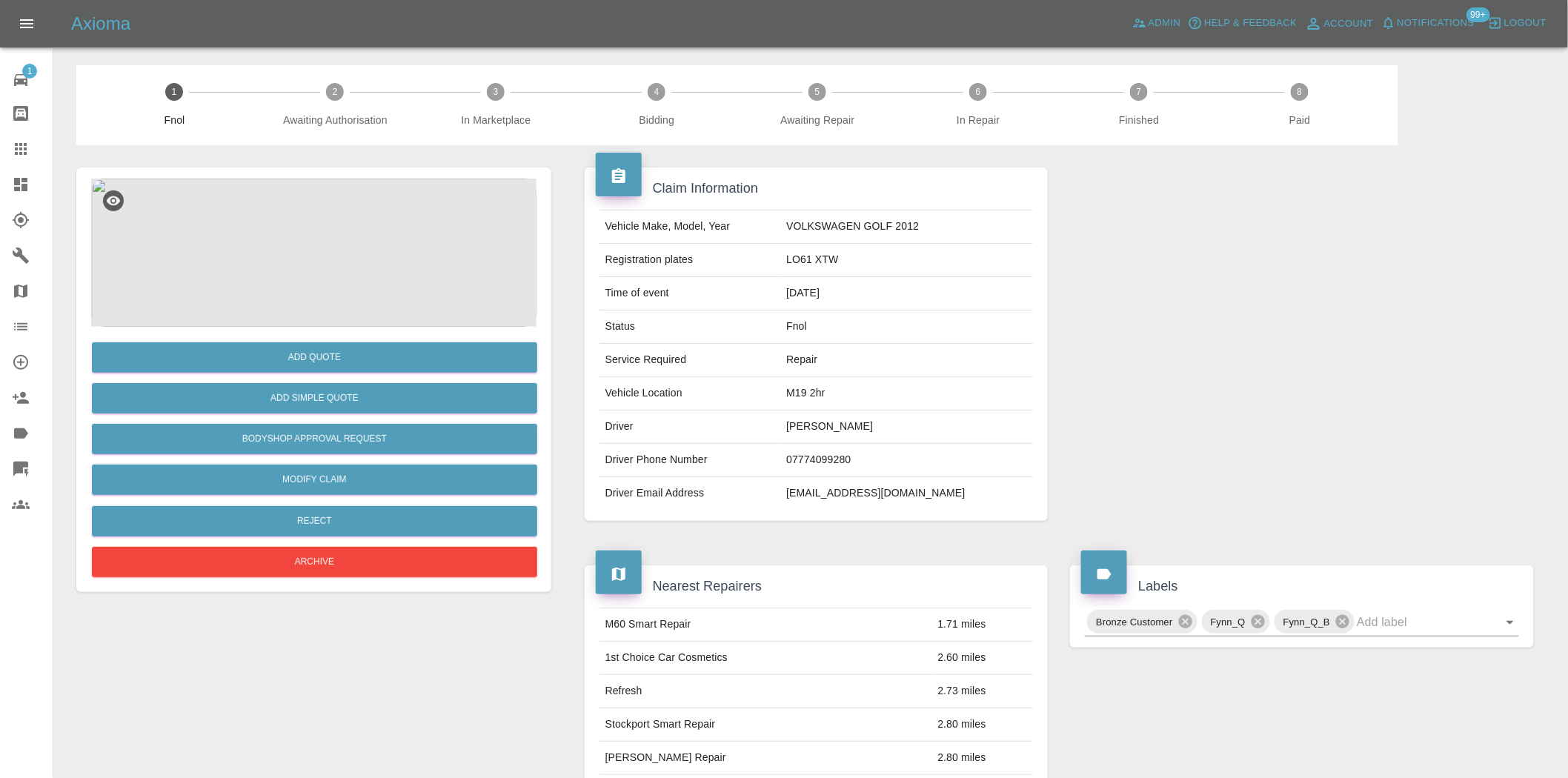
click at [361, 294] on img at bounding box center [314, 253] width 445 height 148
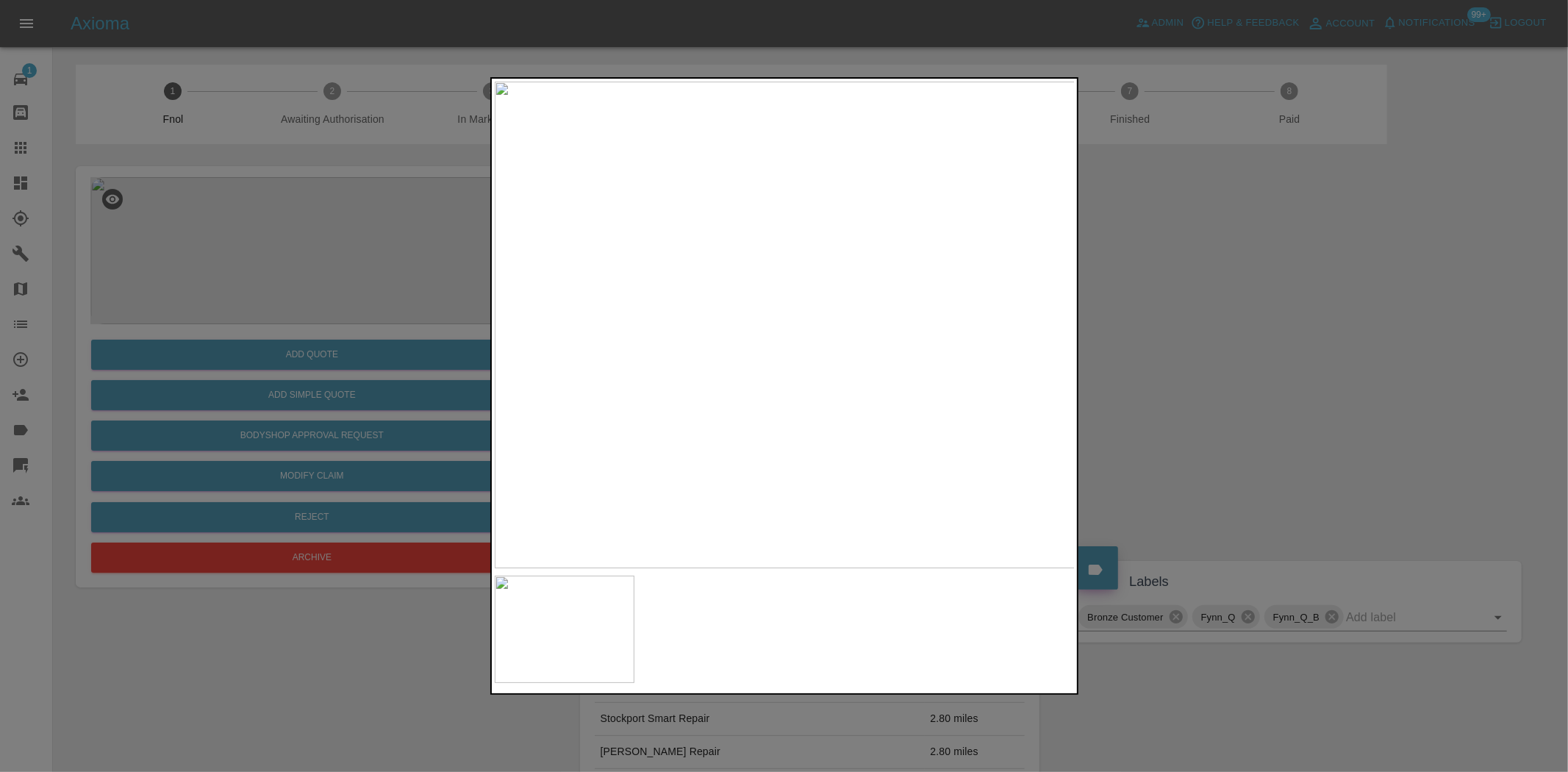
click at [870, 292] on img at bounding box center [785, 325] width 581 height 487
click at [826, 295] on img at bounding box center [785, 325] width 581 height 487
click at [710, 322] on img at bounding box center [657, 415] width 1742 height 1461
click at [273, 344] on div at bounding box center [784, 386] width 1568 height 772
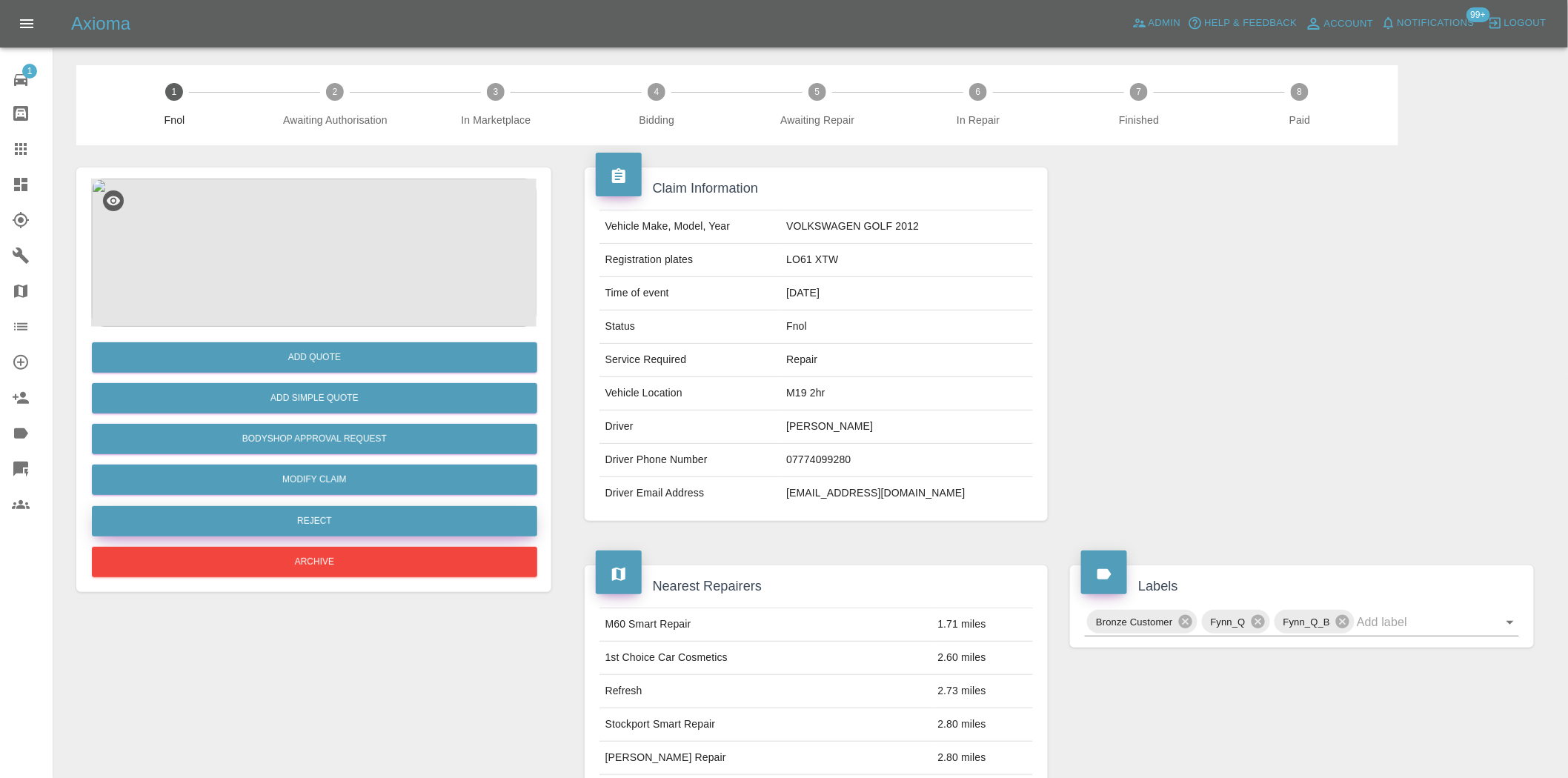
click at [311, 521] on button "Reject" at bounding box center [314, 521] width 445 height 30
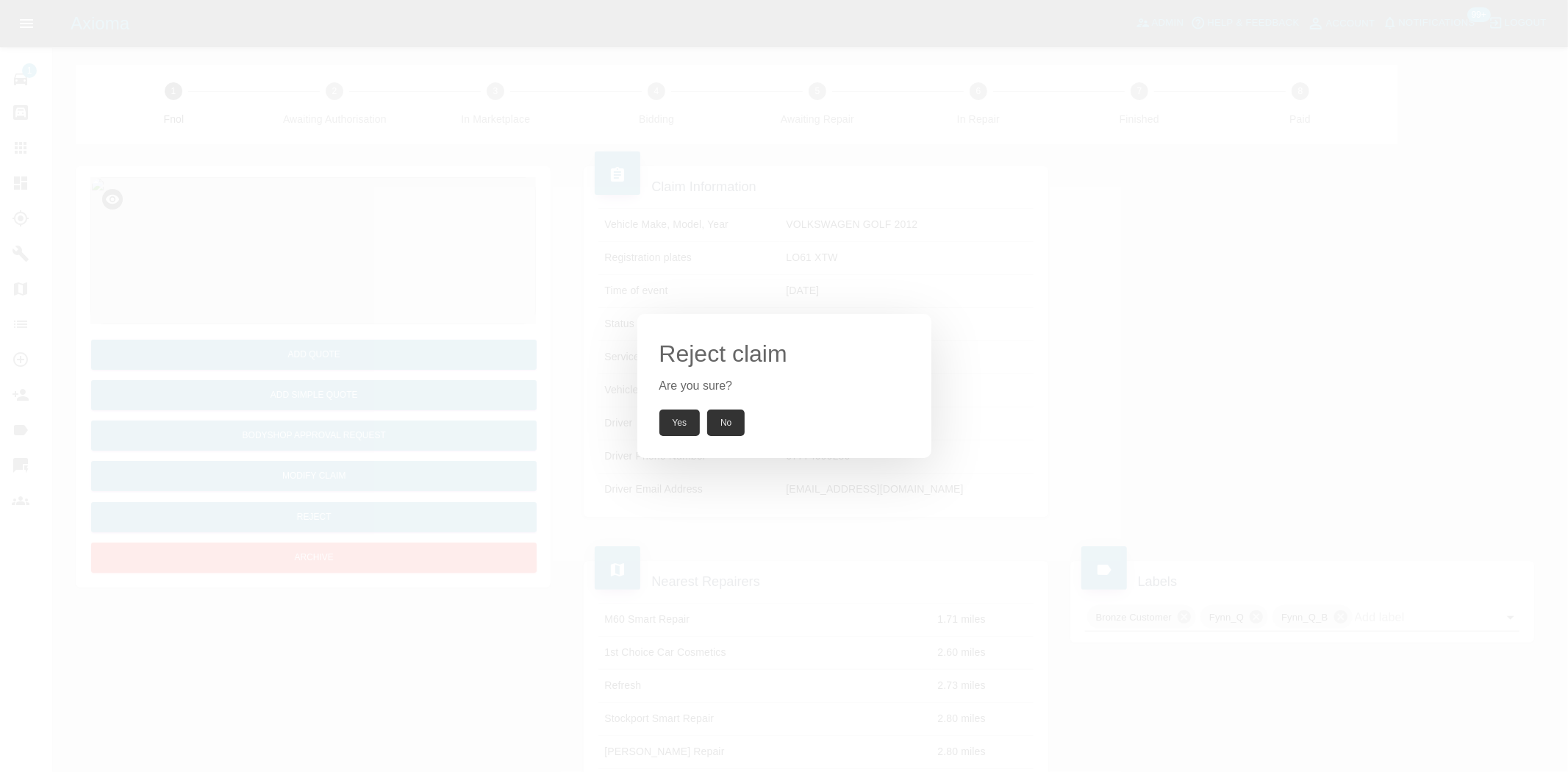
click at [682, 417] on button "Yes" at bounding box center [680, 423] width 41 height 27
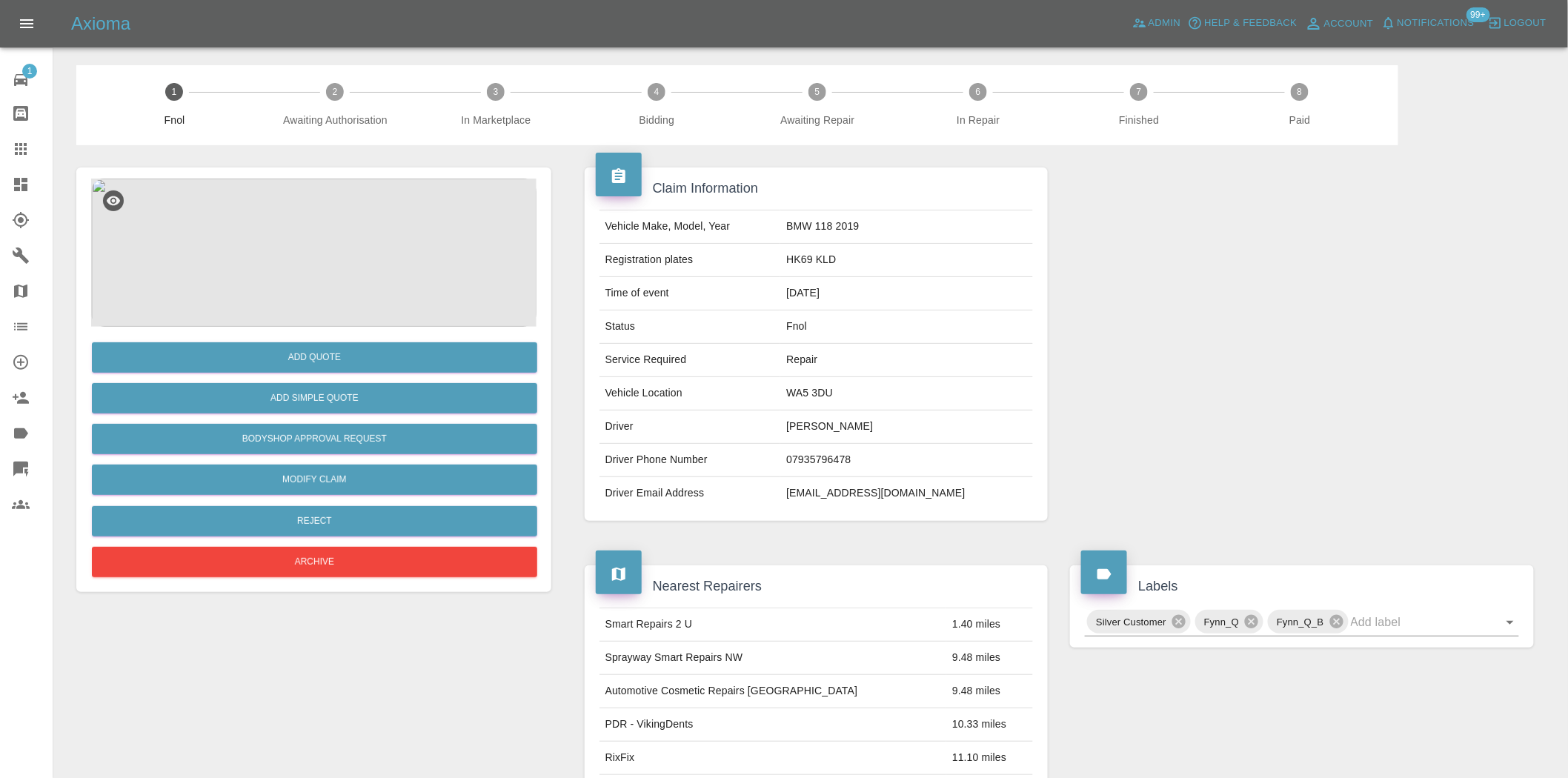
click at [380, 175] on div "Add Quote Add Simple Quote Bodyshop Approval Request Modify Claim Reject Archive" at bounding box center [314, 379] width 475 height 424
click at [210, 246] on img at bounding box center [314, 253] width 445 height 148
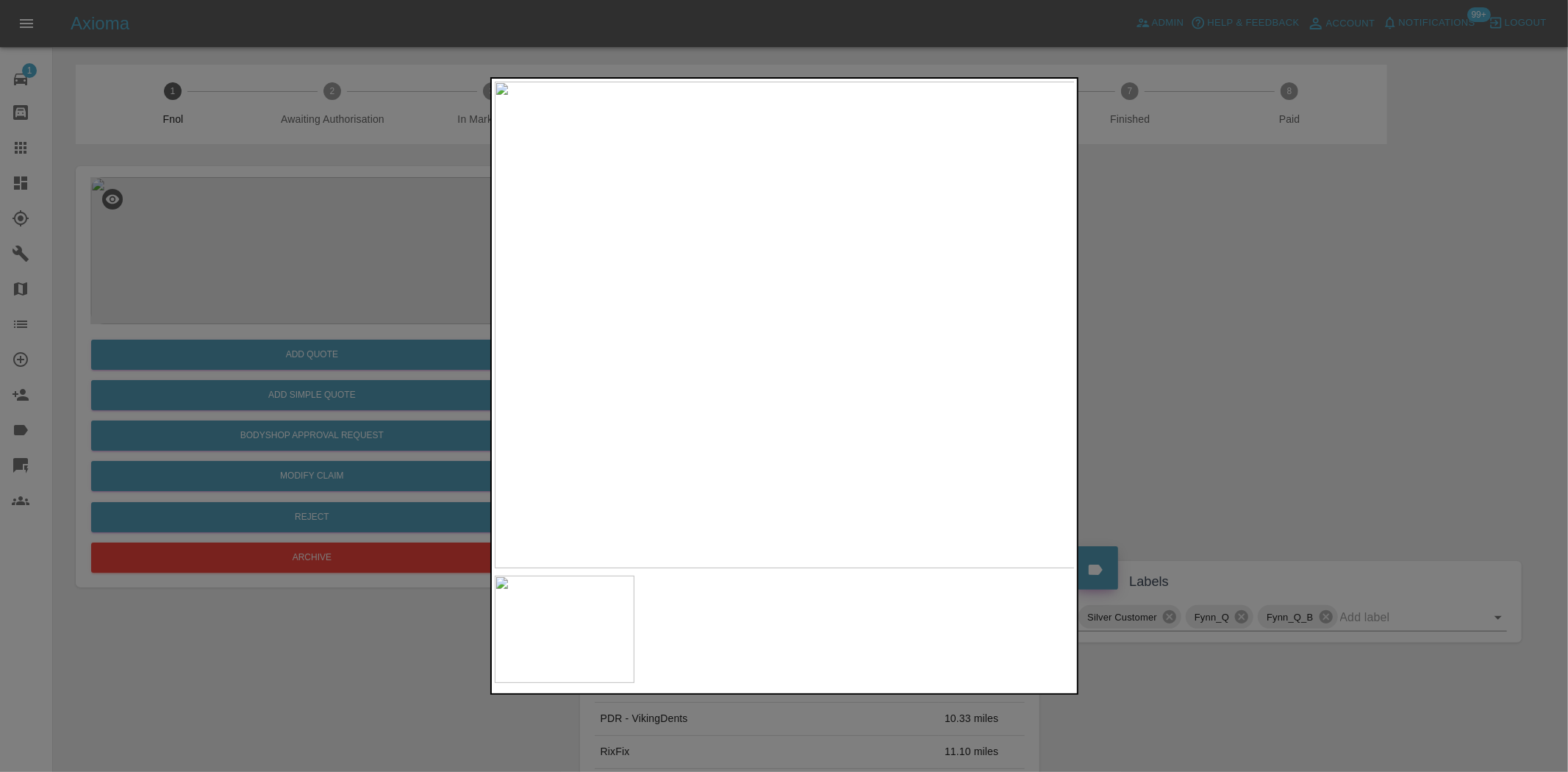
click at [649, 355] on img at bounding box center [785, 325] width 581 height 487
click at [502, 324] on img at bounding box center [785, 325] width 581 height 487
click at [304, 284] on div at bounding box center [784, 386] width 1568 height 772
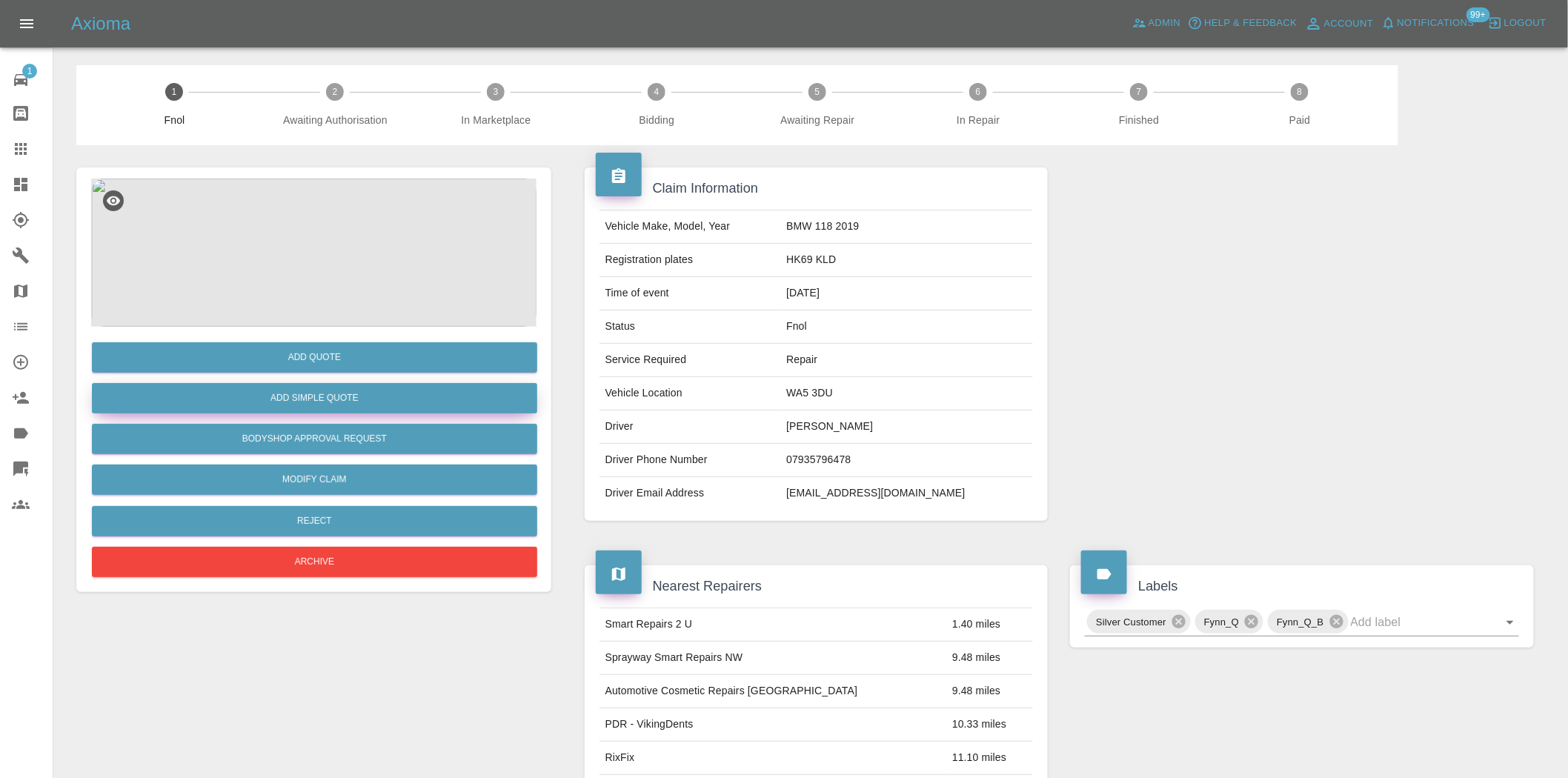
click at [365, 390] on button "Add Simple Quote" at bounding box center [314, 397] width 445 height 30
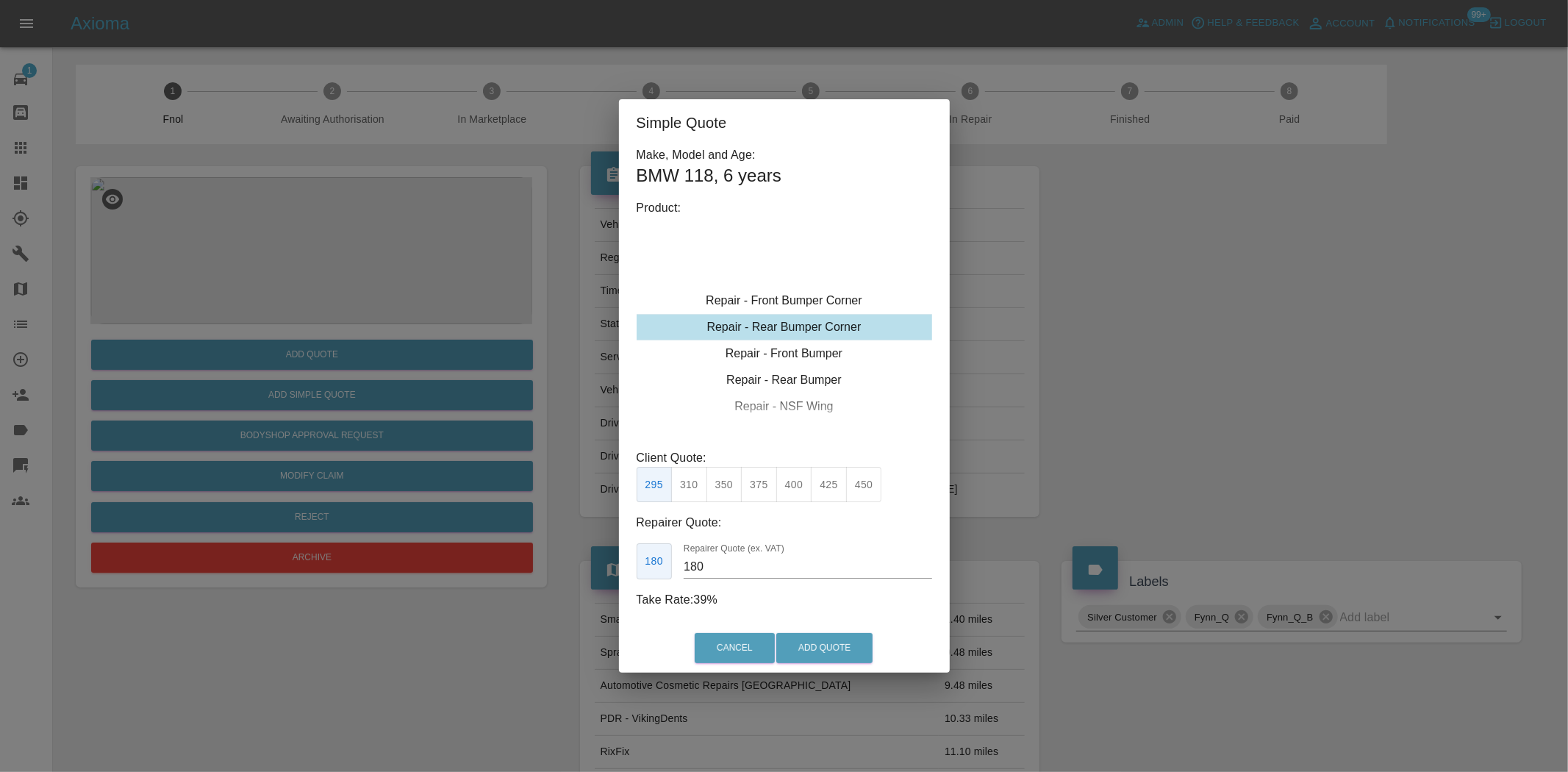
type input "120"
click at [756, 352] on div "Repair - Rear Bumper Corner" at bounding box center [784, 353] width 296 height 27
drag, startPoint x: 822, startPoint y: 644, endPoint x: 954, endPoint y: 710, distance: 147.6
click at [823, 644] on button "Add Quote" at bounding box center [825, 647] width 96 height 30
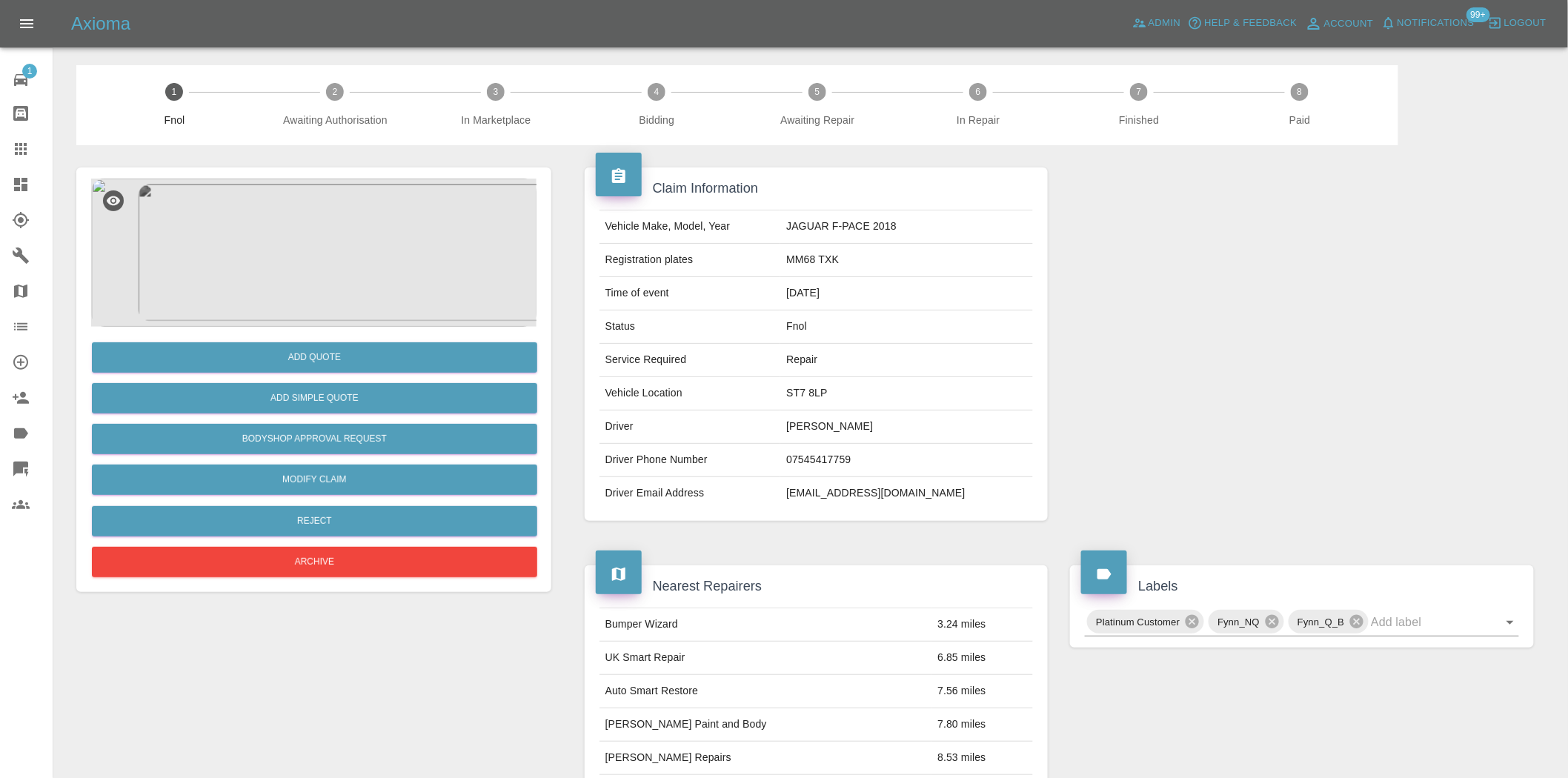
click at [350, 196] on img at bounding box center [314, 253] width 445 height 148
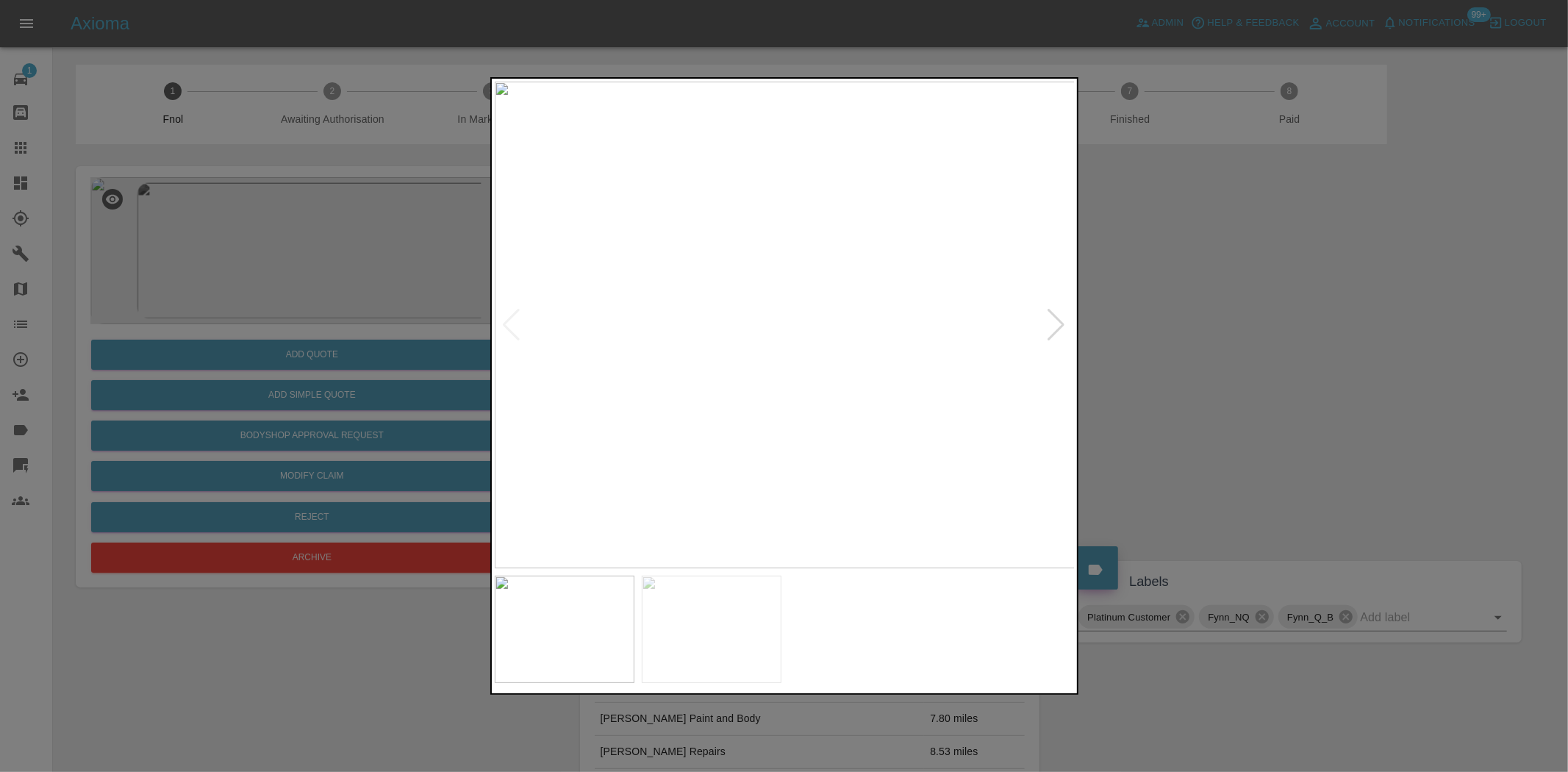
click at [745, 374] on img at bounding box center [785, 325] width 581 height 487
click at [745, 374] on img at bounding box center [902, 177] width 1742 height 1461
click at [706, 394] on img at bounding box center [768, 325] width 581 height 487
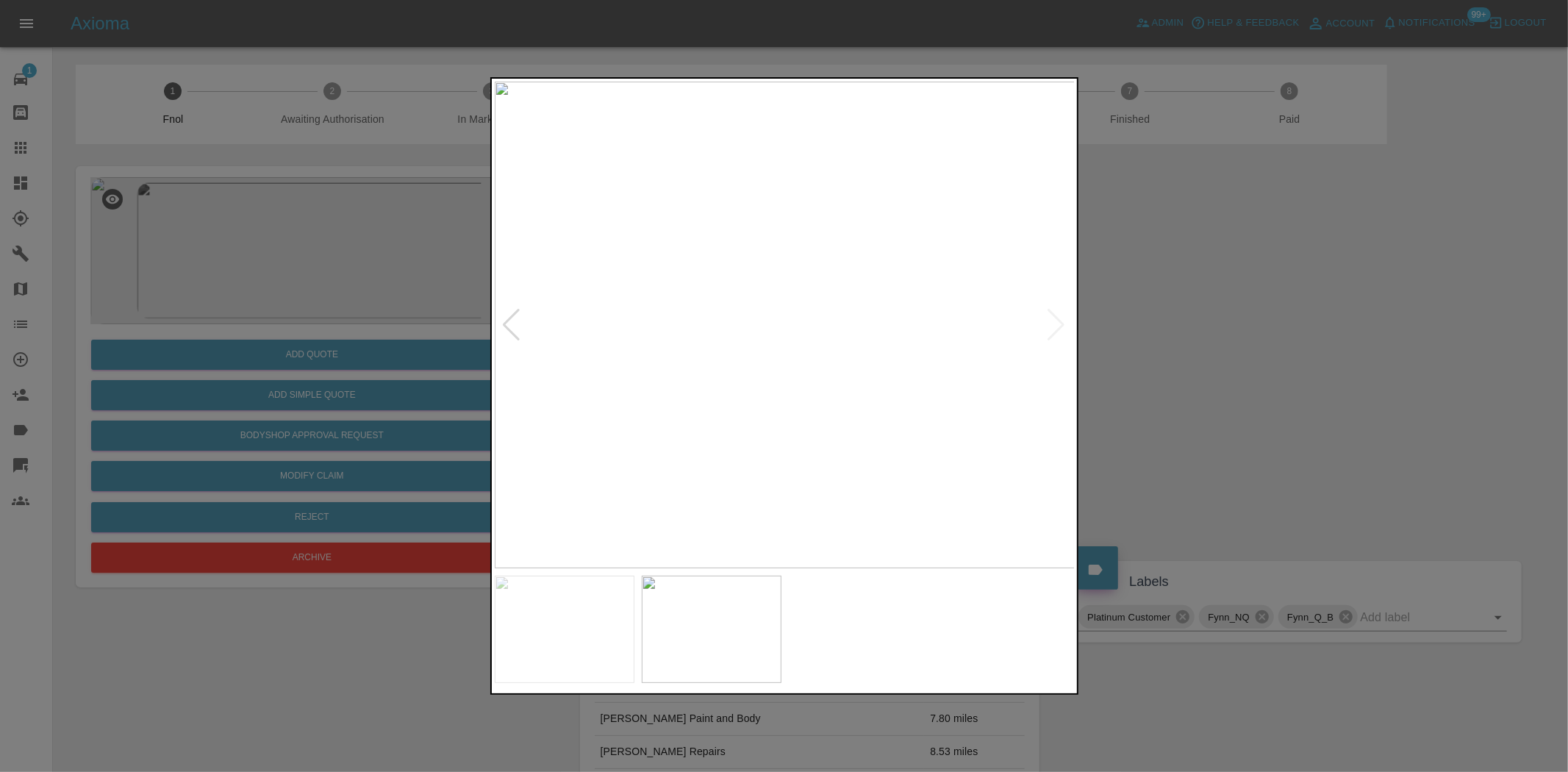
click at [836, 378] on img at bounding box center [785, 325] width 581 height 487
click at [857, 315] on img at bounding box center [628, 163] width 1742 height 1461
click at [835, 383] on img at bounding box center [785, 325] width 581 height 487
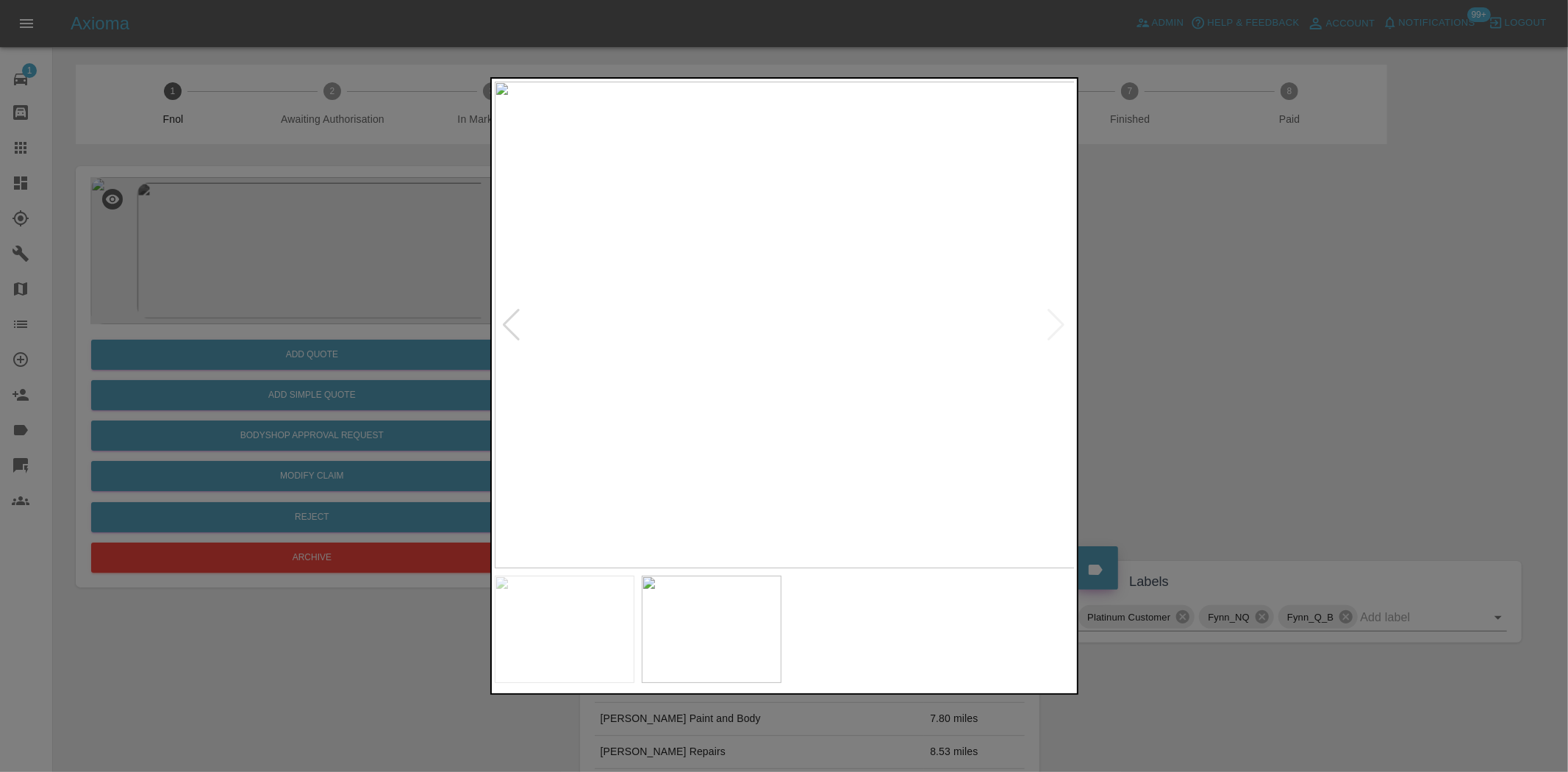
click at [835, 383] on img at bounding box center [785, 325] width 581 height 487
click at [835, 383] on img at bounding box center [632, 151] width 1742 height 1461
click at [231, 383] on div at bounding box center [784, 386] width 1568 height 772
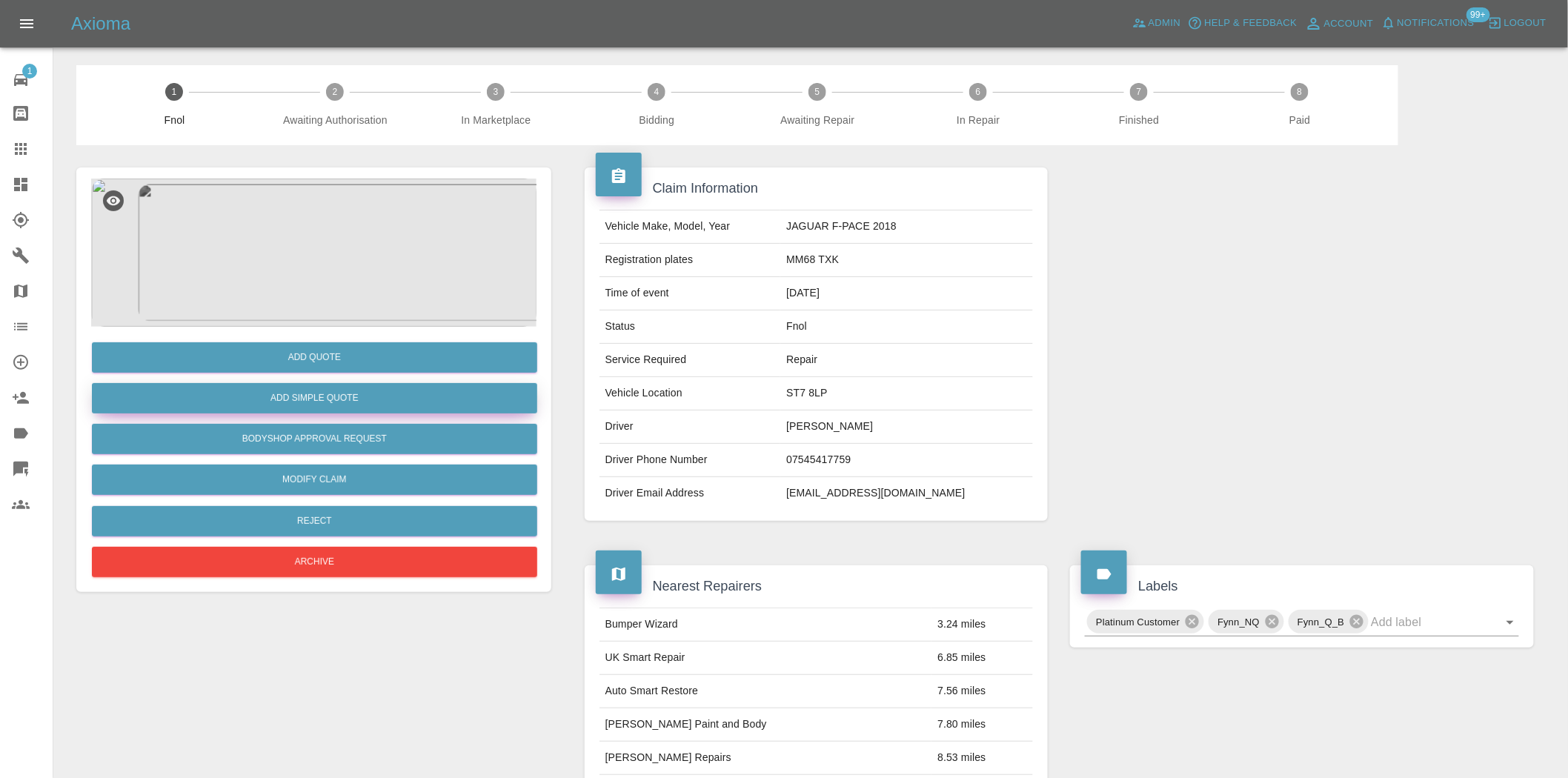
click at [317, 404] on button "Add Simple Quote" at bounding box center [314, 397] width 445 height 30
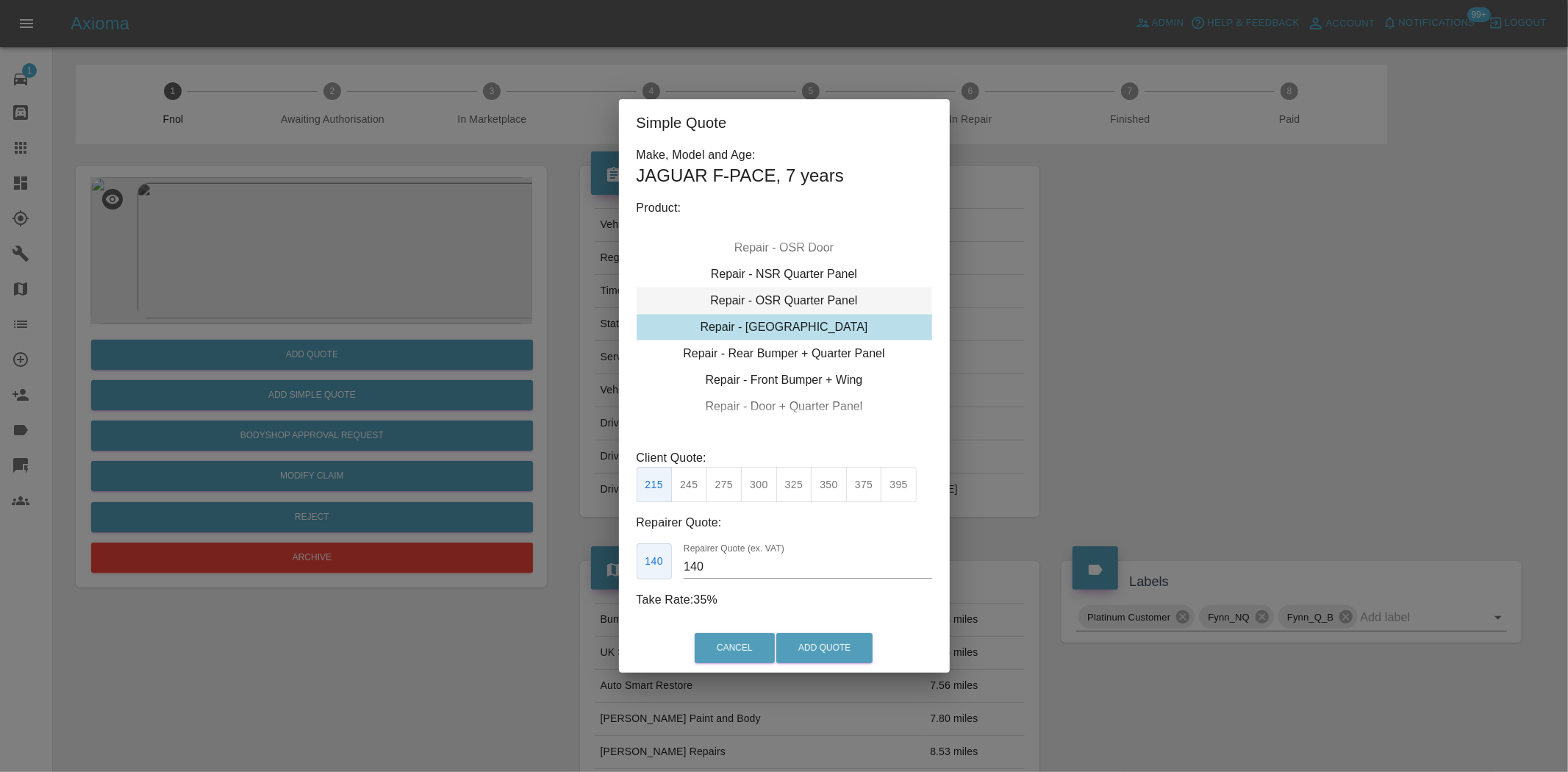
click at [763, 300] on div "Repair - OSR Quarter Panel" at bounding box center [784, 300] width 296 height 27
click at [862, 476] on button "375" at bounding box center [864, 485] width 36 height 36
drag, startPoint x: 728, startPoint y: 569, endPoint x: 570, endPoint y: 553, distance: 158.8
click at [577, 564] on div "Simple Quote Make, Model and Age: JAGUAR F-PACE , 7 years Product: Repair - Fro…" at bounding box center [784, 386] width 1568 height 772
type input "220"
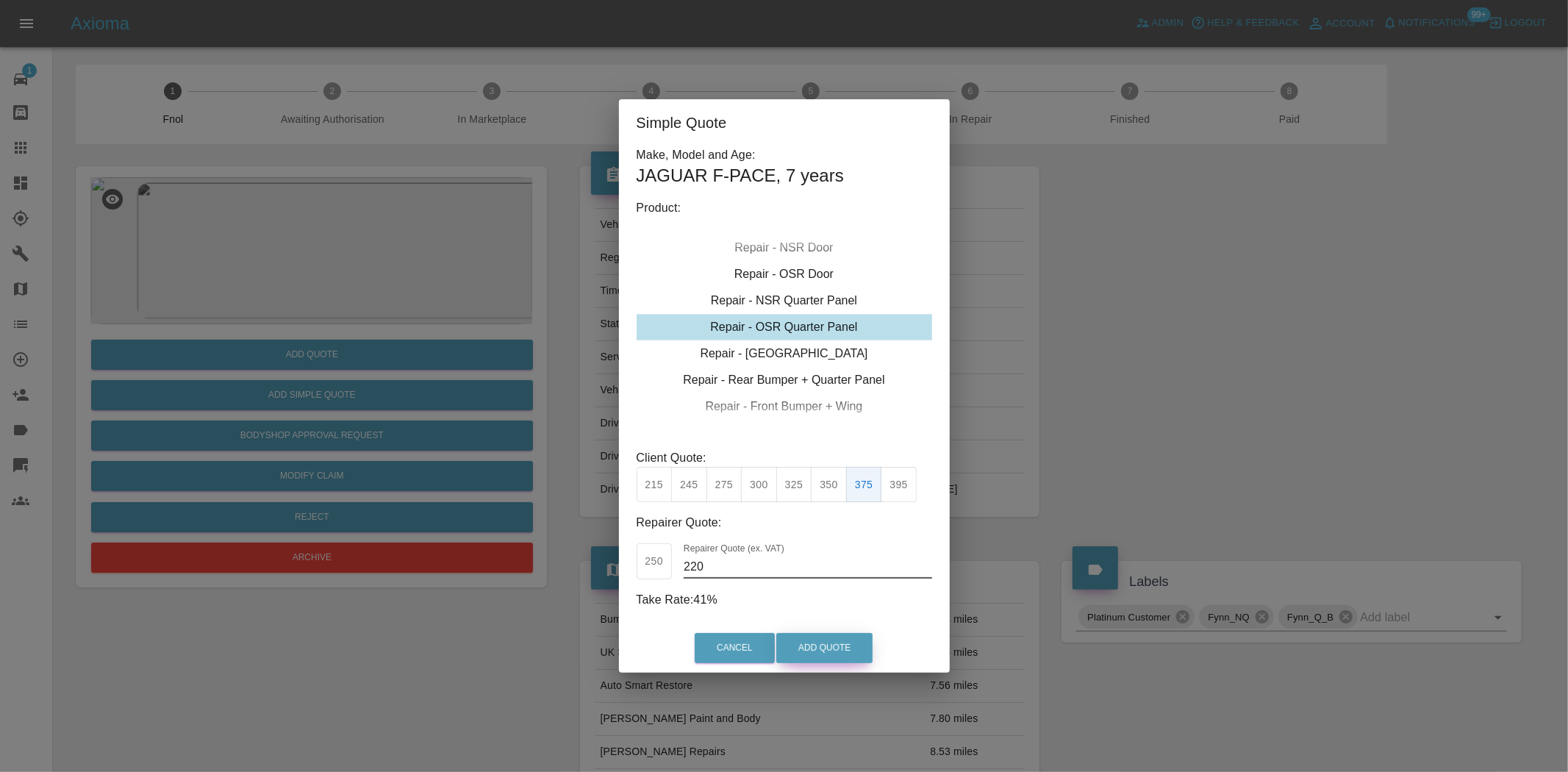
click at [835, 654] on button "Add Quote" at bounding box center [825, 647] width 96 height 30
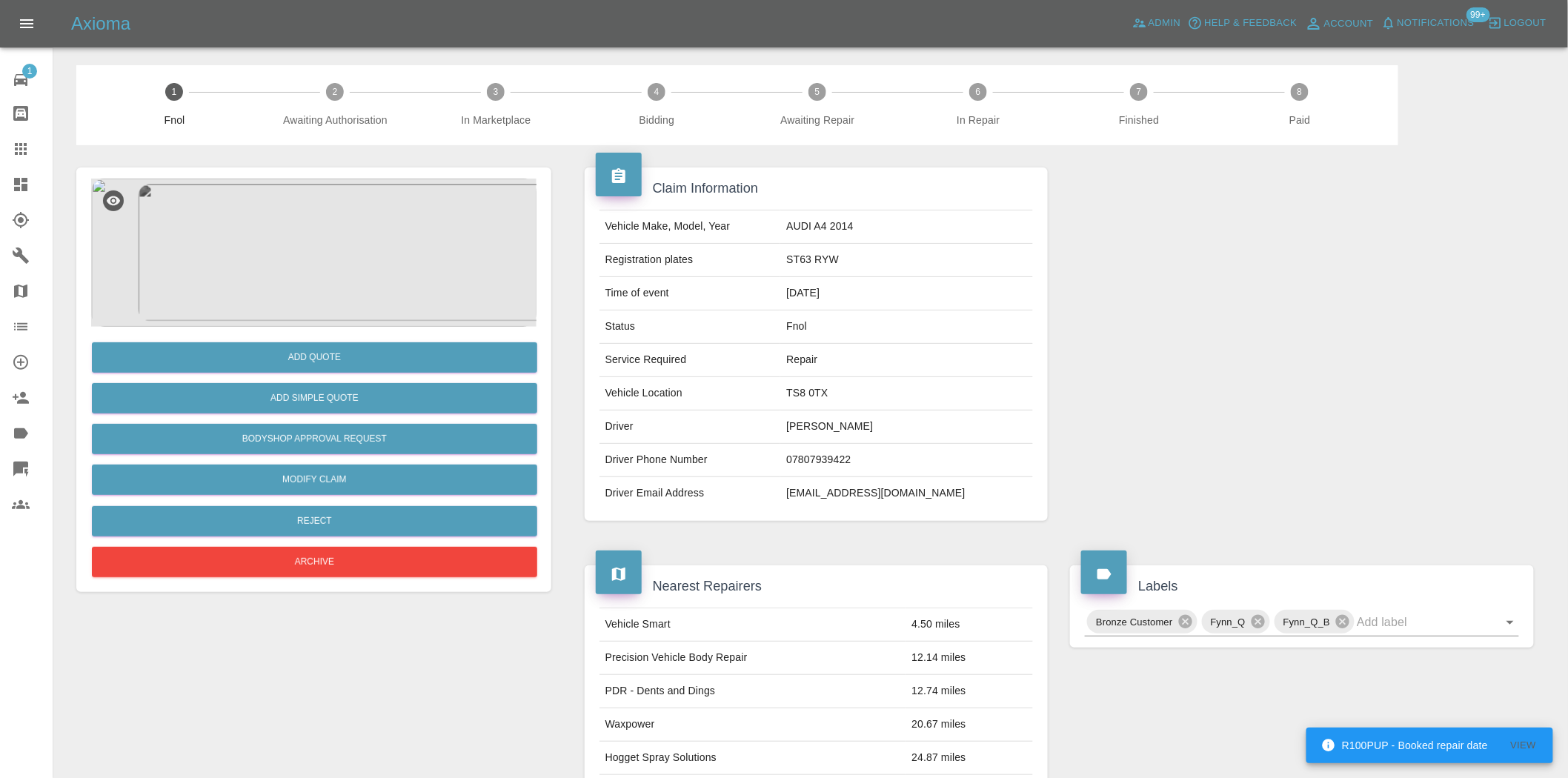
click at [310, 245] on img at bounding box center [314, 253] width 445 height 148
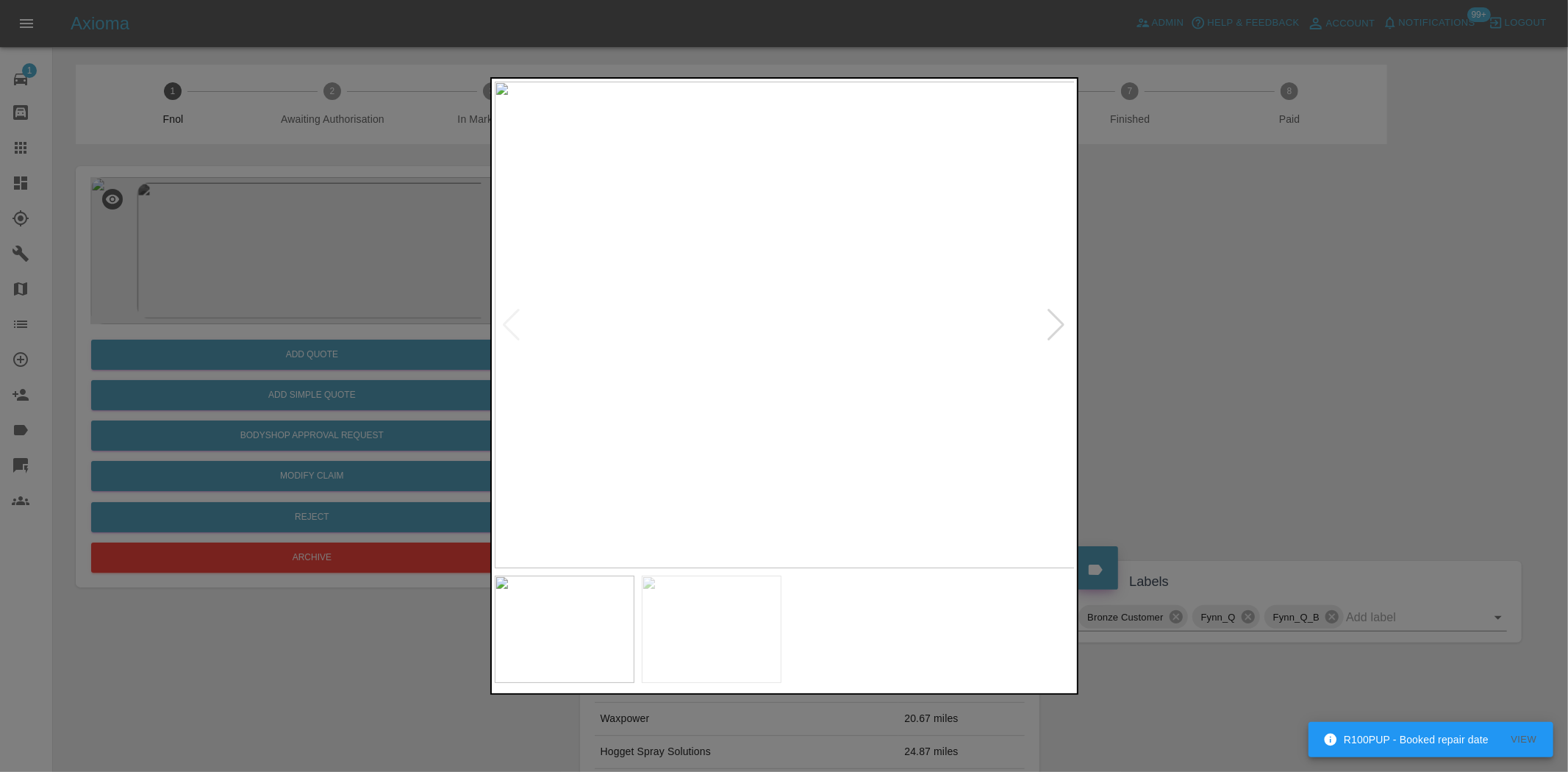
click at [502, 354] on img at bounding box center [785, 325] width 581 height 487
click at [746, 403] on img at bounding box center [778, 325] width 581 height 487
click at [810, 371] on img at bounding box center [785, 325] width 581 height 487
click at [810, 371] on img at bounding box center [785, 325] width 581 height 487
click at [798, 331] on img at bounding box center [708, 187] width 1742 height 1461
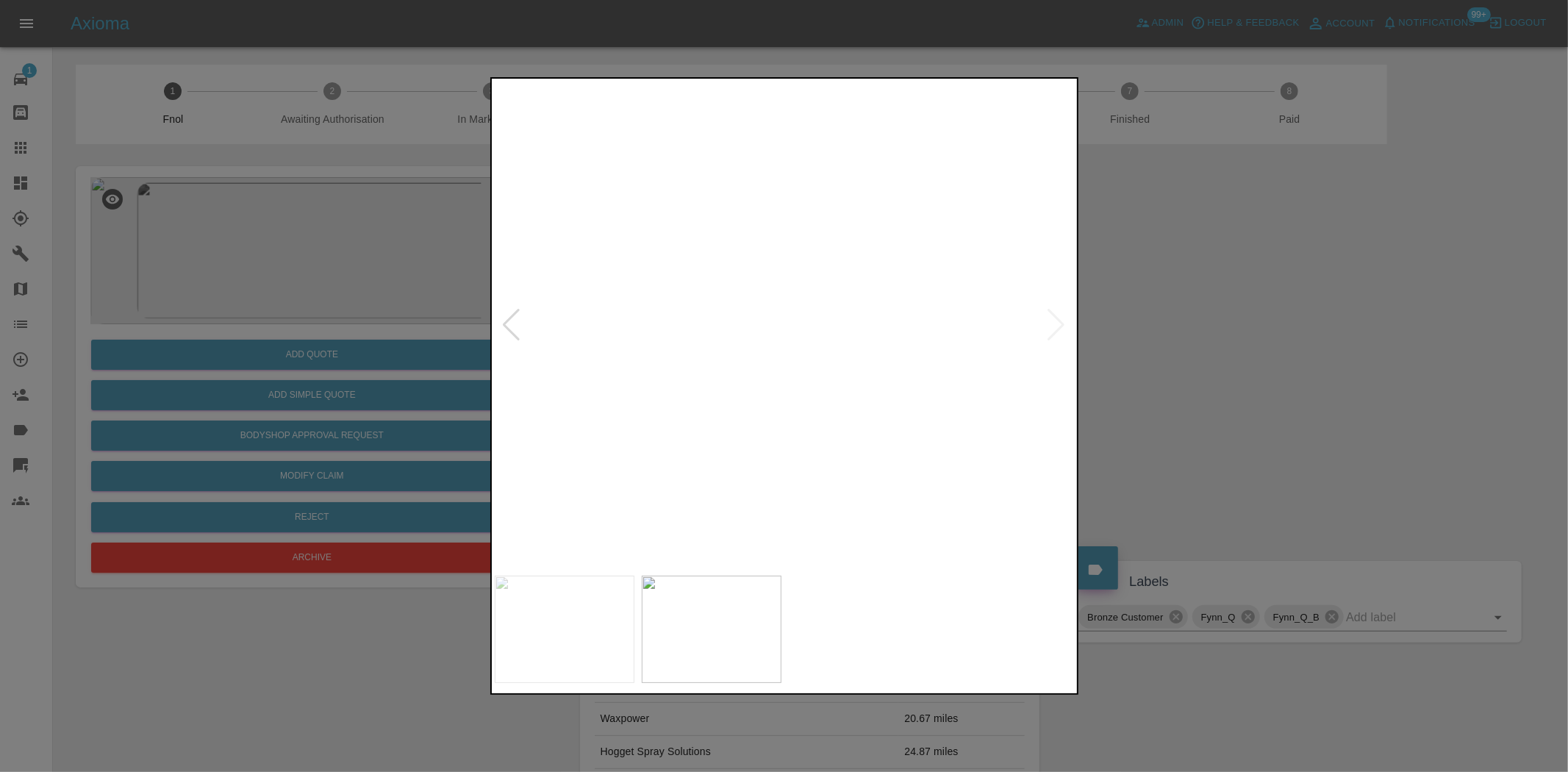
click at [798, 331] on img at bounding box center [708, 187] width 1742 height 1461
click at [766, 335] on img at bounding box center [785, 325] width 581 height 487
click at [763, 336] on img at bounding box center [839, 295] width 1742 height 1461
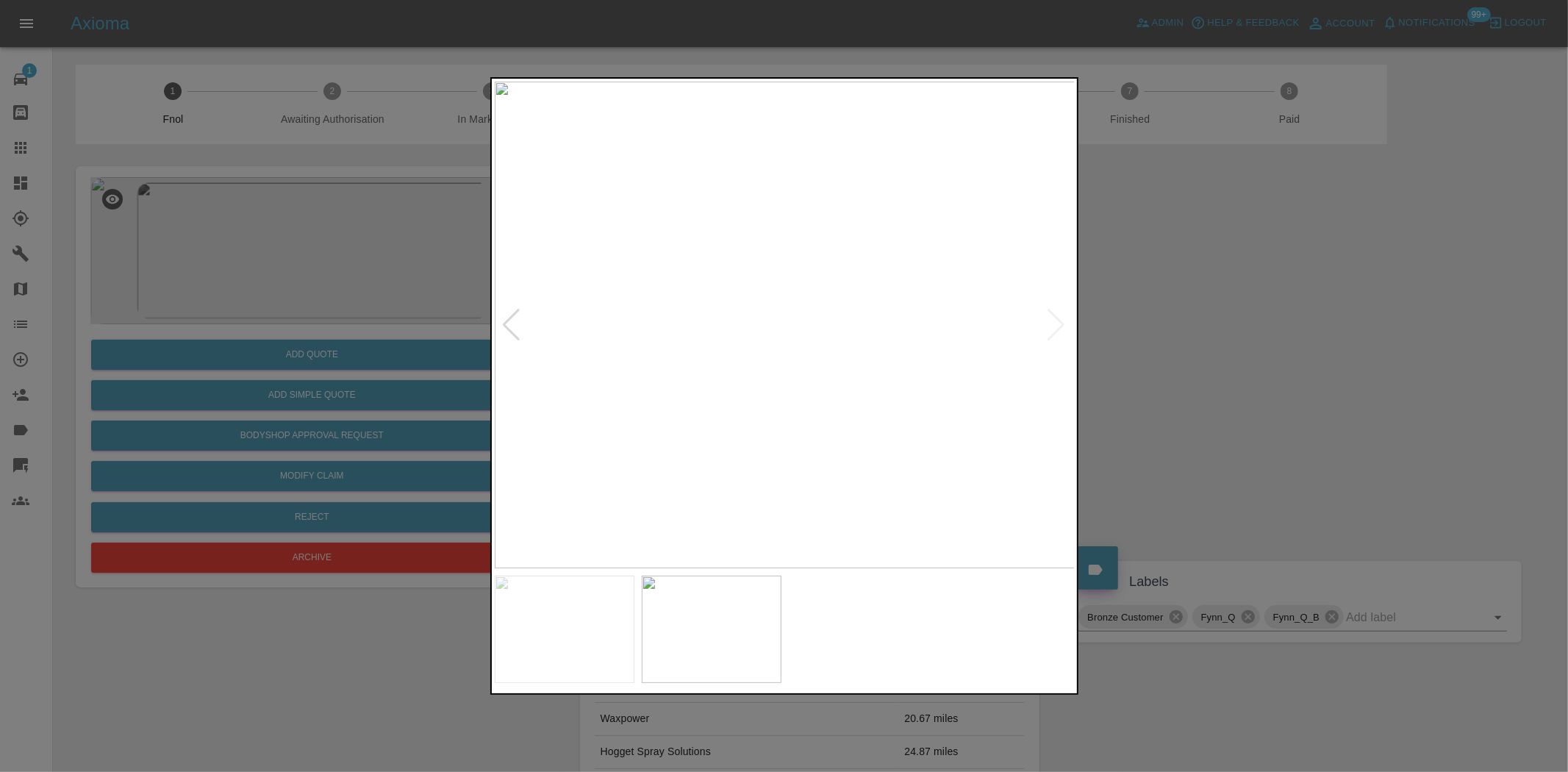
click at [782, 316] on img at bounding box center [785, 325] width 581 height 487
click at [781, 316] on img at bounding box center [789, 349] width 1742 height 1461
click at [951, 299] on img at bounding box center [904, 325] width 581 height 487
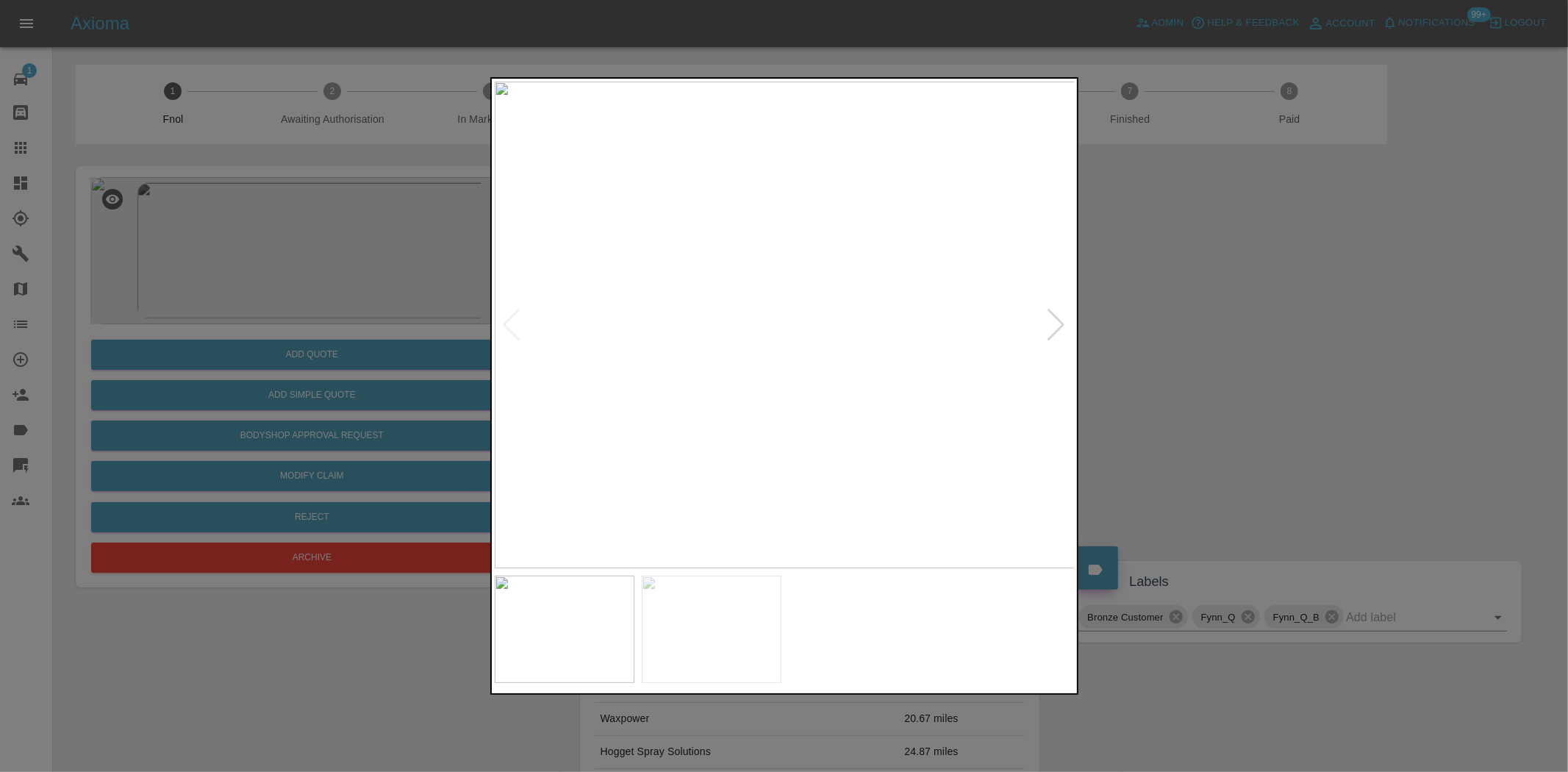
click at [907, 287] on img at bounding box center [785, 325] width 581 height 487
click at [901, 285] on img at bounding box center [417, 440] width 1742 height 1461
click at [915, 307] on img at bounding box center [434, 442] width 1742 height 1461
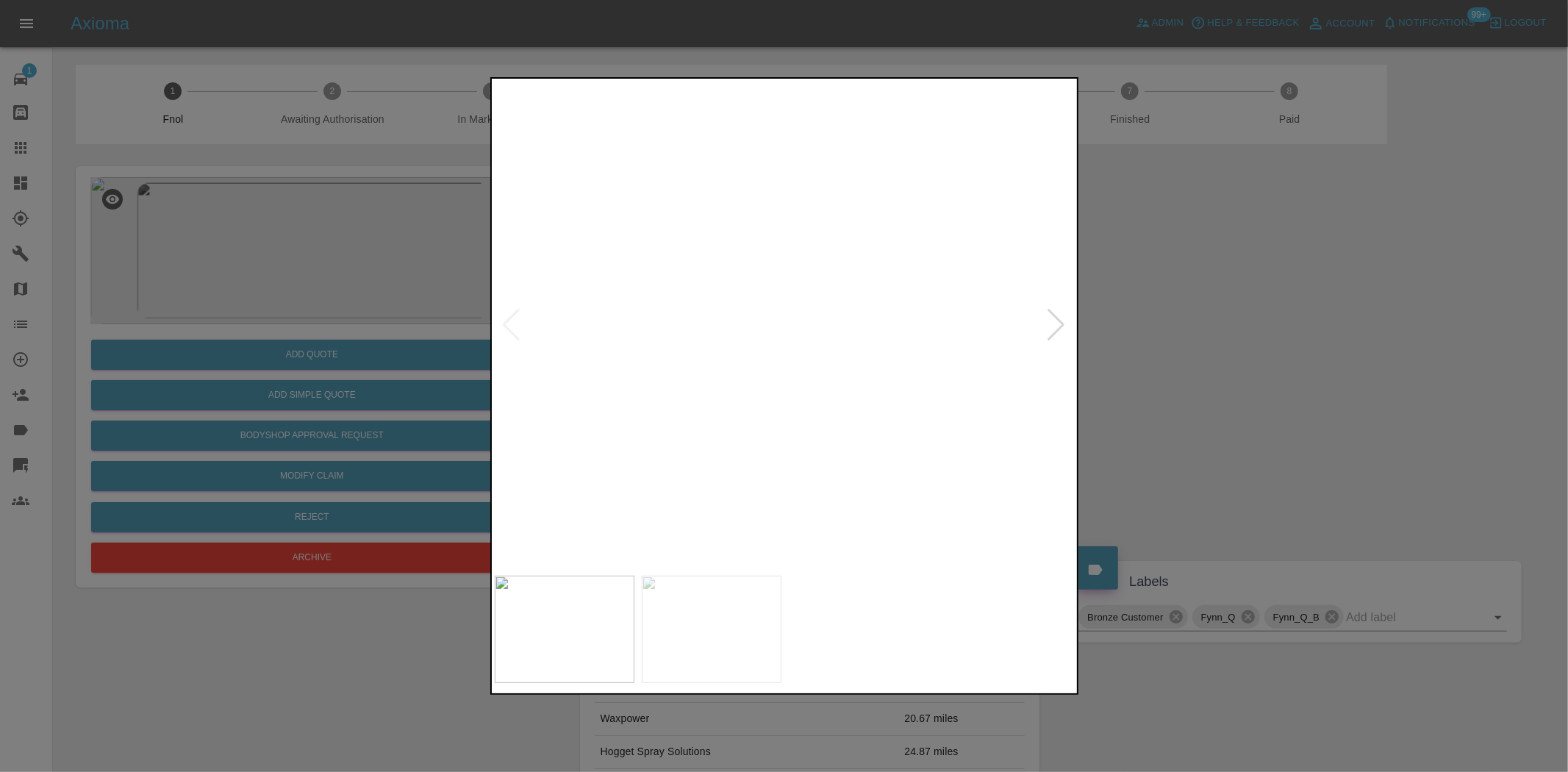
click at [885, 307] on img at bounding box center [267, 443] width 1742 height 1461
click at [758, 295] on img at bounding box center [785, 325] width 581 height 487
click at [840, 275] on img at bounding box center [785, 325] width 581 height 487
click at [839, 276] on img at bounding box center [615, 474] width 1742 height 1461
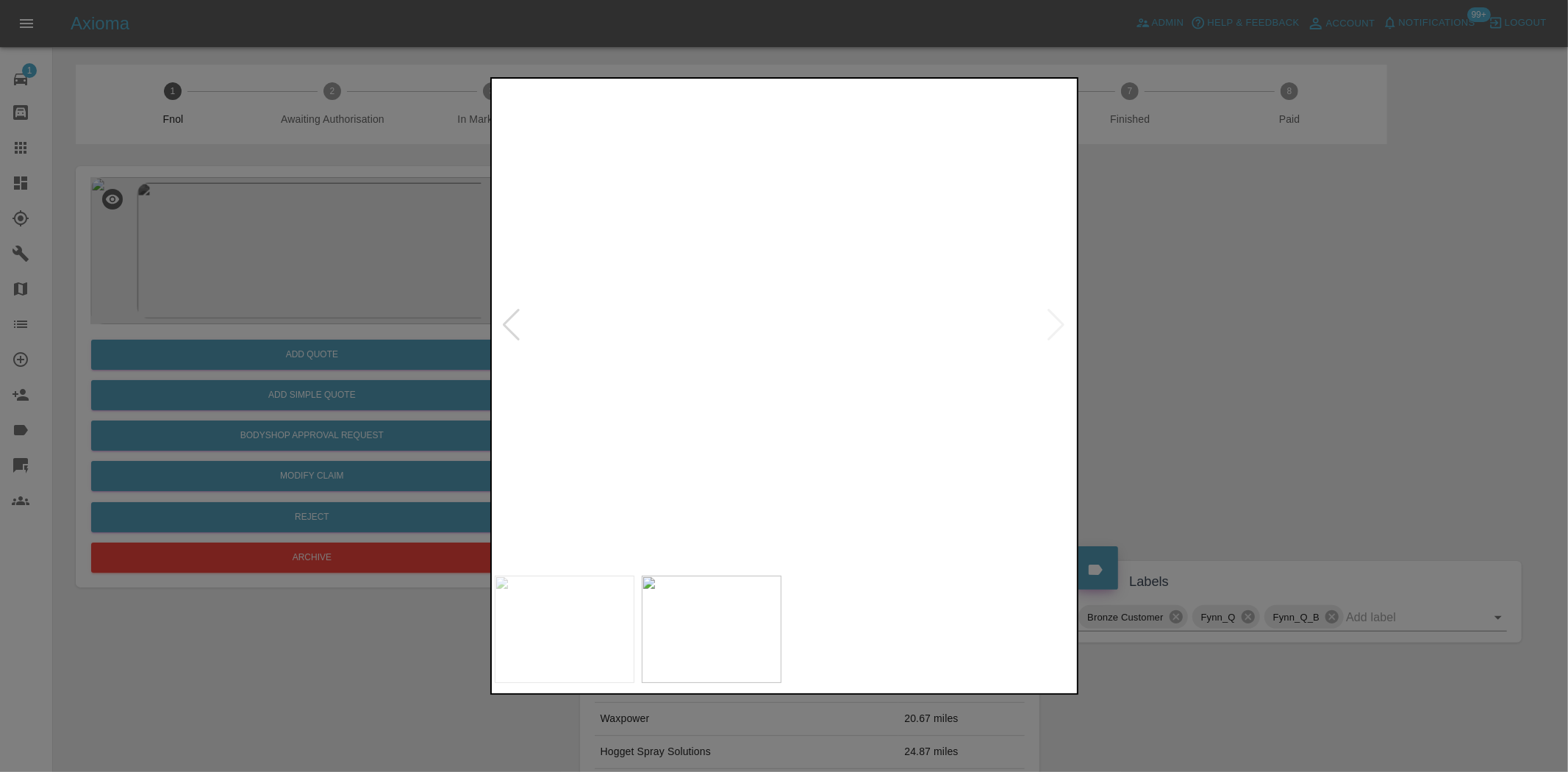
click at [839, 276] on img at bounding box center [615, 474] width 1742 height 1461
click at [349, 320] on div at bounding box center [784, 386] width 1568 height 772
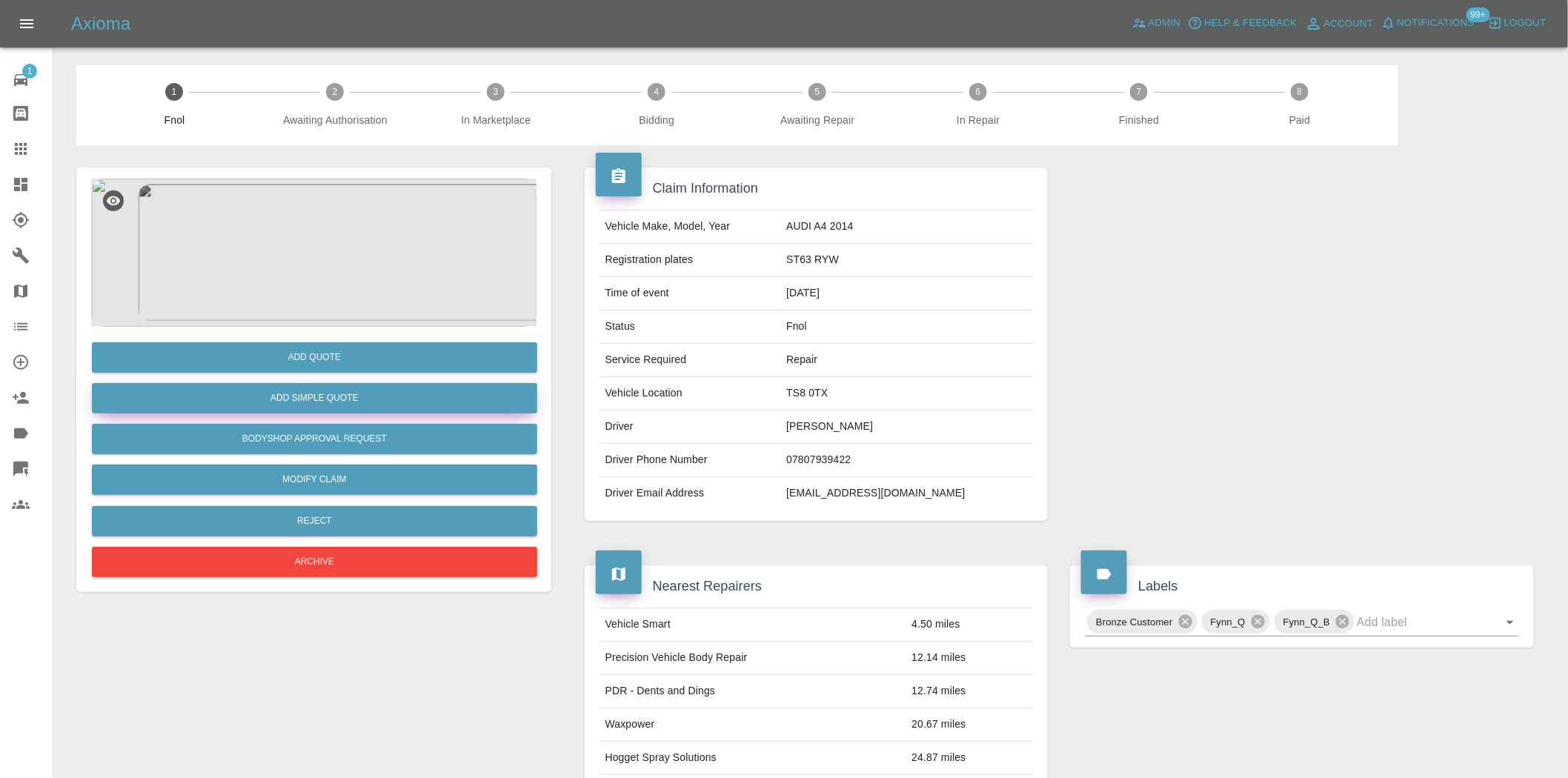
click at [317, 402] on button "Add Simple Quote" at bounding box center [314, 397] width 445 height 30
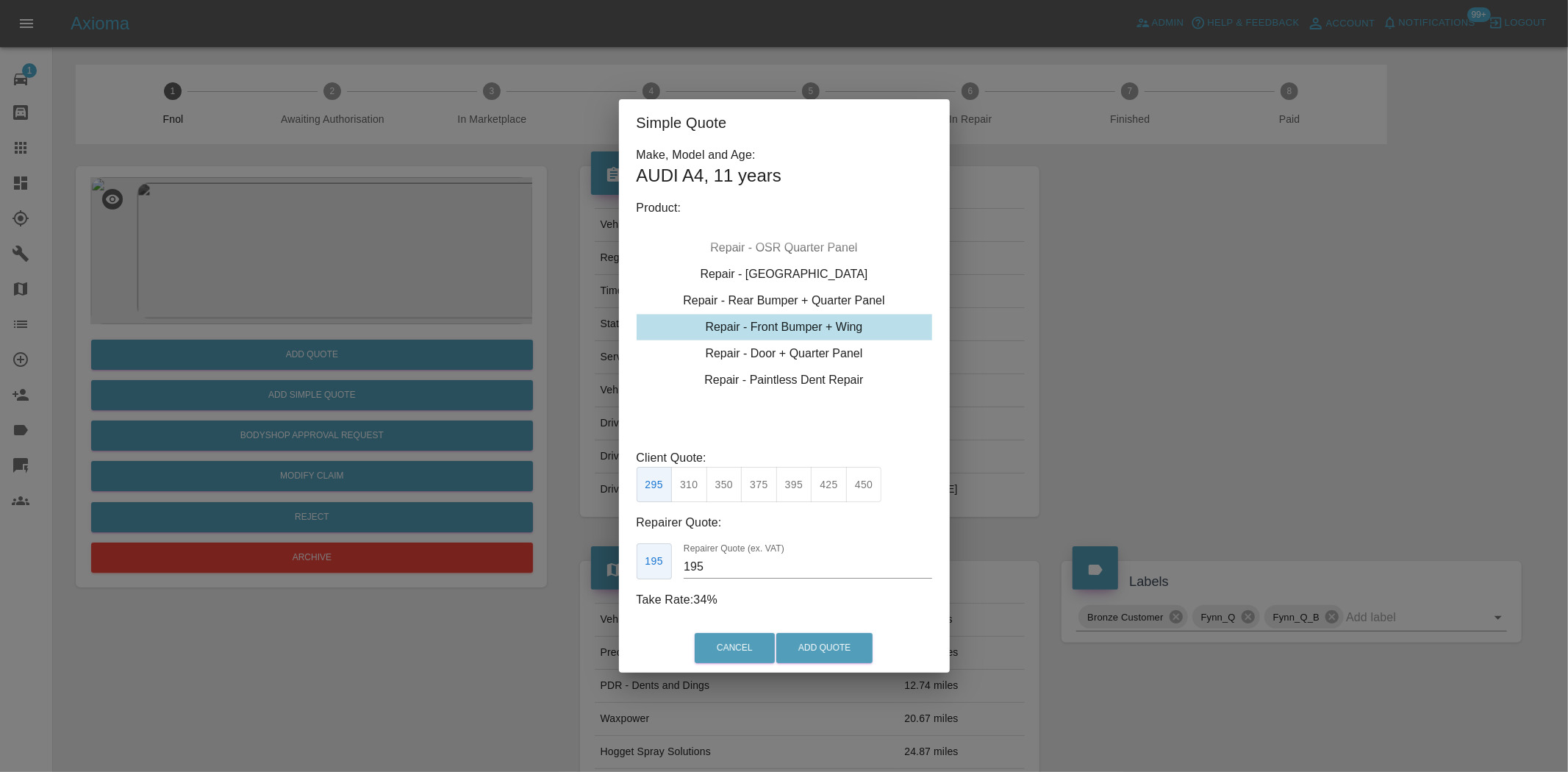
click at [782, 318] on div "Repair - Front Bumper + Wing" at bounding box center [784, 327] width 296 height 27
click at [722, 488] on button "350" at bounding box center [724, 485] width 36 height 36
type input "210"
click at [822, 643] on button "Add Quote" at bounding box center [825, 647] width 96 height 30
